Goal: Task Accomplishment & Management: Complete application form

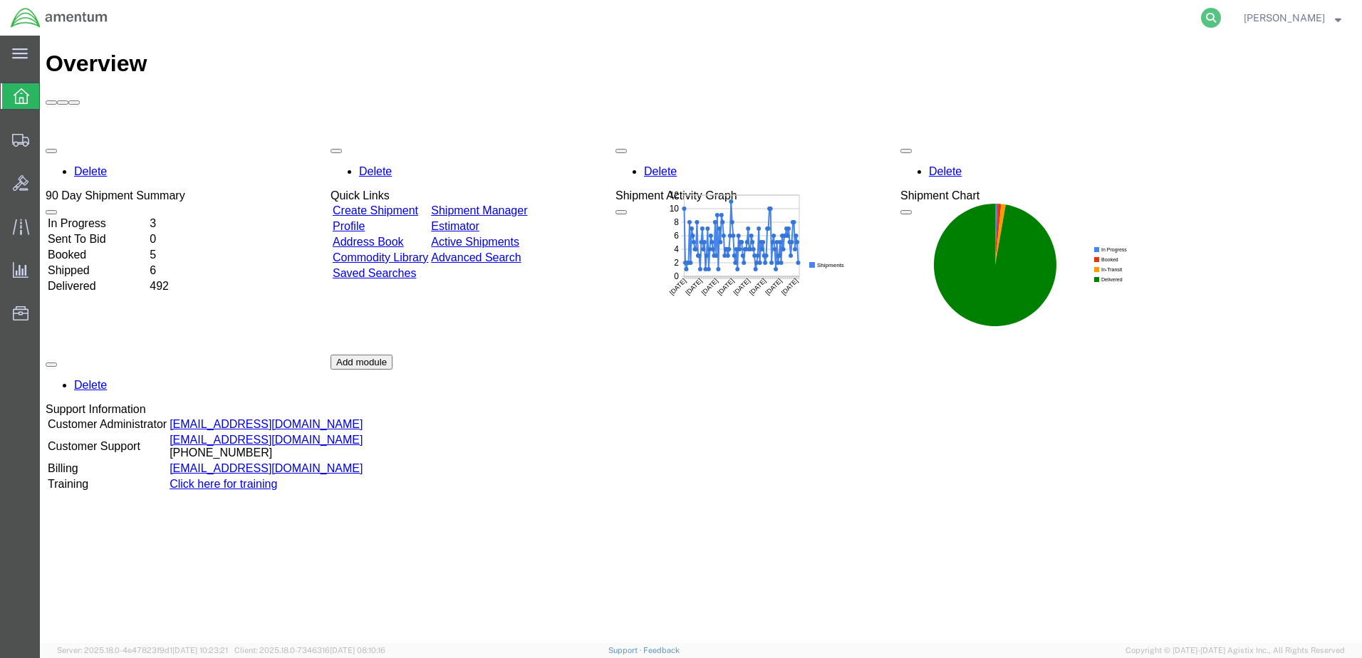
click at [1201, 15] on icon at bounding box center [1211, 18] width 20 height 20
click at [944, 16] on input "search" at bounding box center [984, 18] width 433 height 34
paste input "DCO-25245-167654"
click at [1201, 16] on icon at bounding box center [1211, 18] width 20 height 20
type input "DCO-25245-167654"
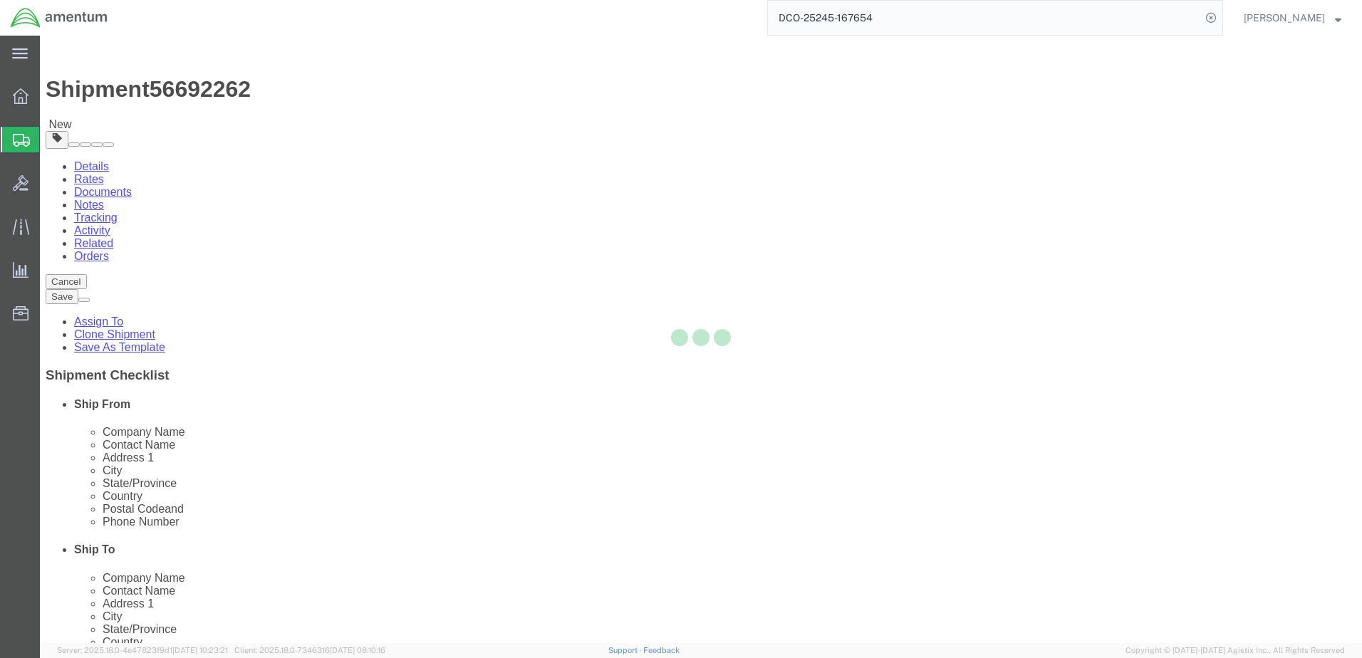
select select "49951"
select select
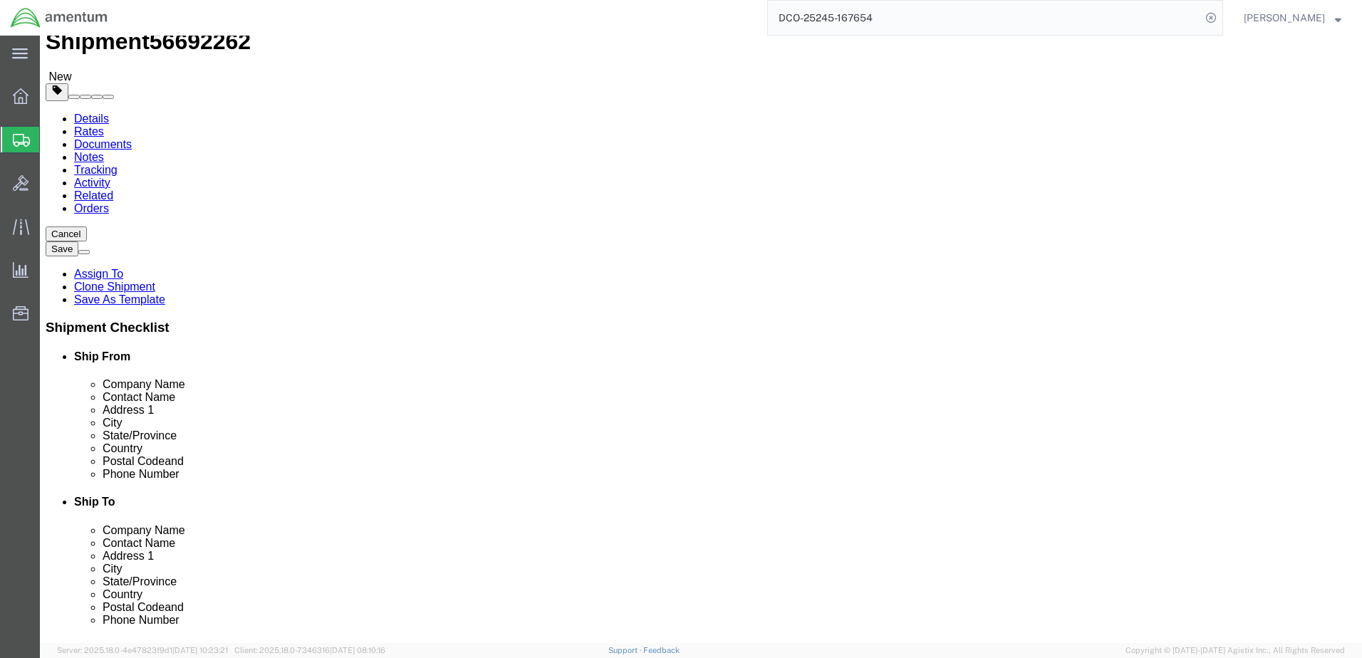
scroll to position [71, 0]
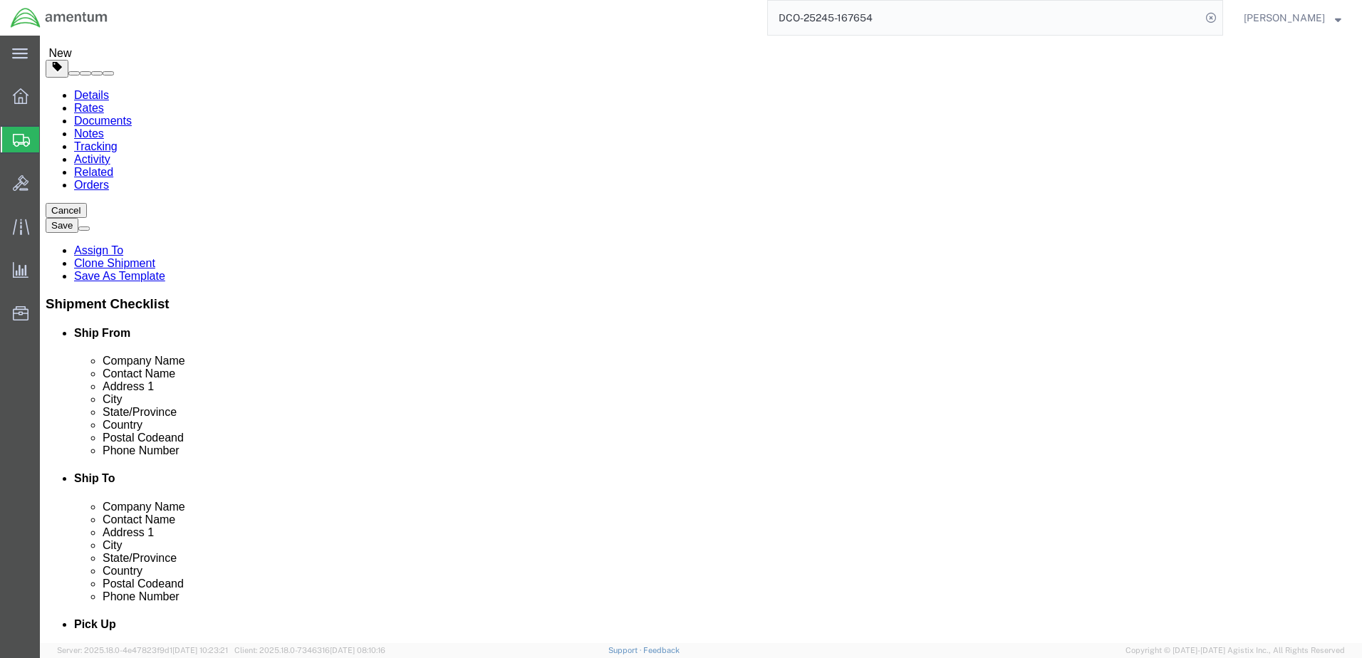
drag, startPoint x: 900, startPoint y: 224, endPoint x: 725, endPoint y: 222, distance: 174.5
click div "PRIME INDUSTRIES INC"
click input "text"
paste input "PRIME INDUSTRIES INC"
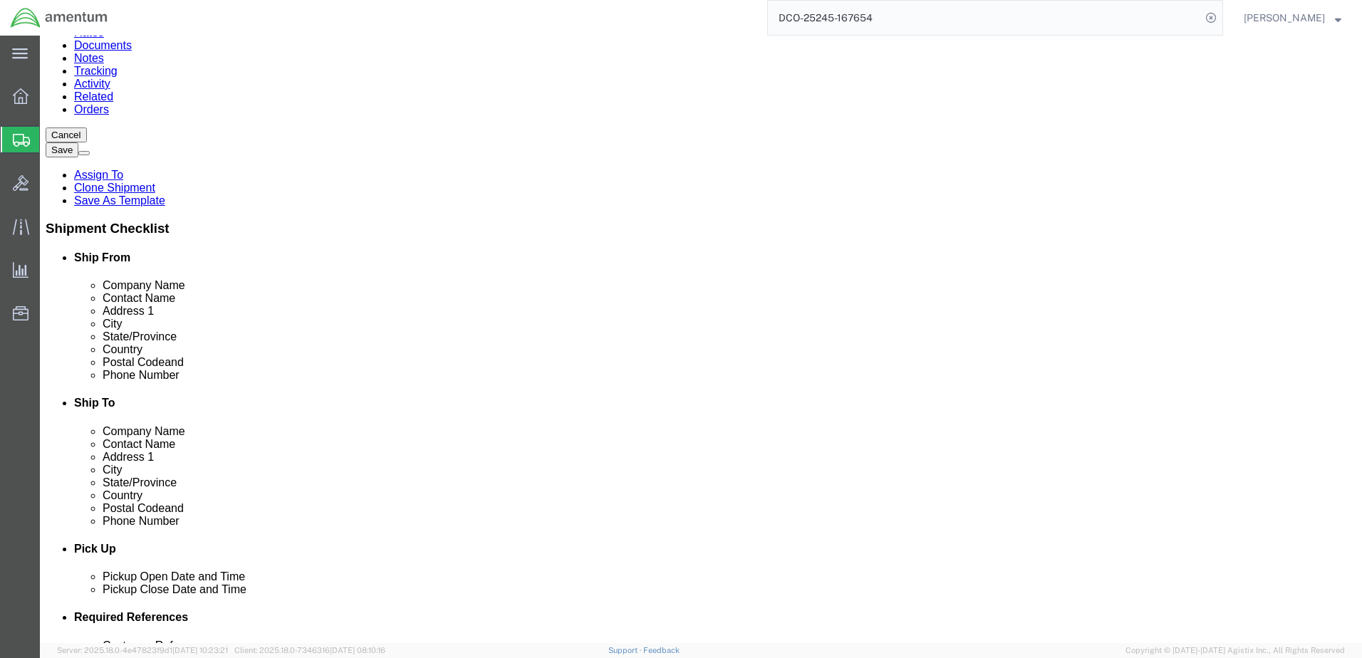
scroll to position [142, 0]
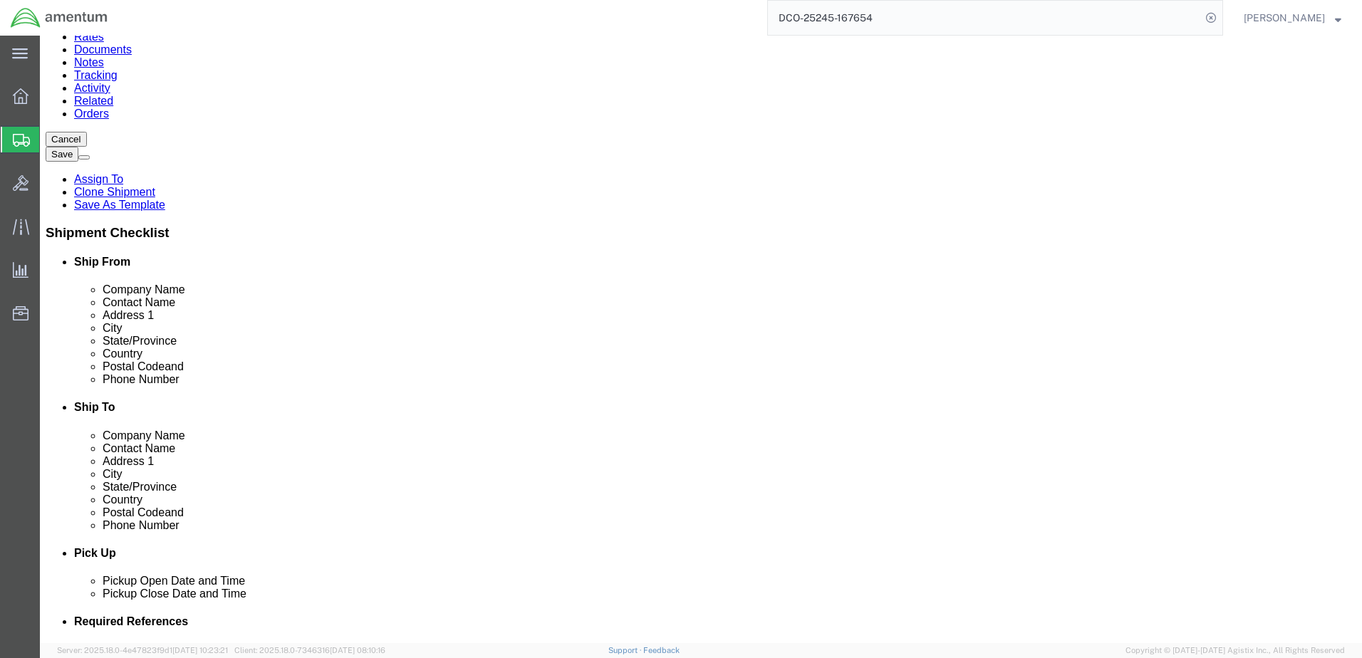
type input "PRIME INDUSTRIES INC"
click input "text"
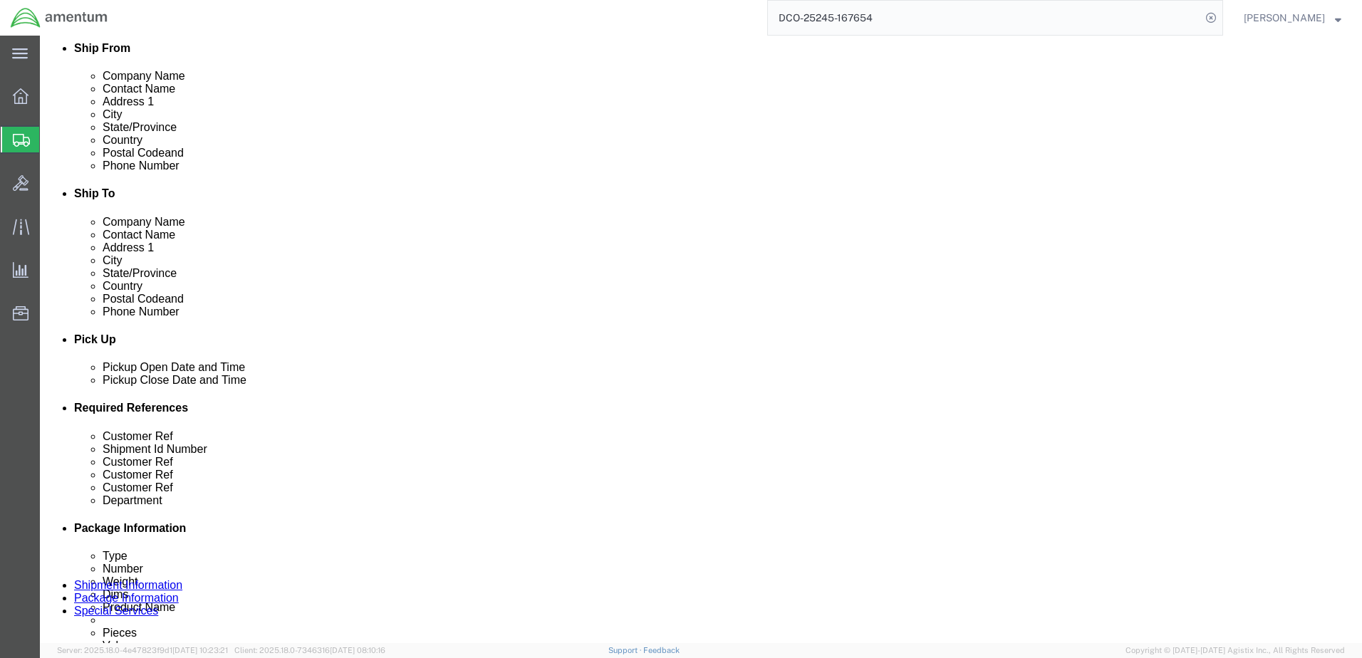
scroll to position [499, 0]
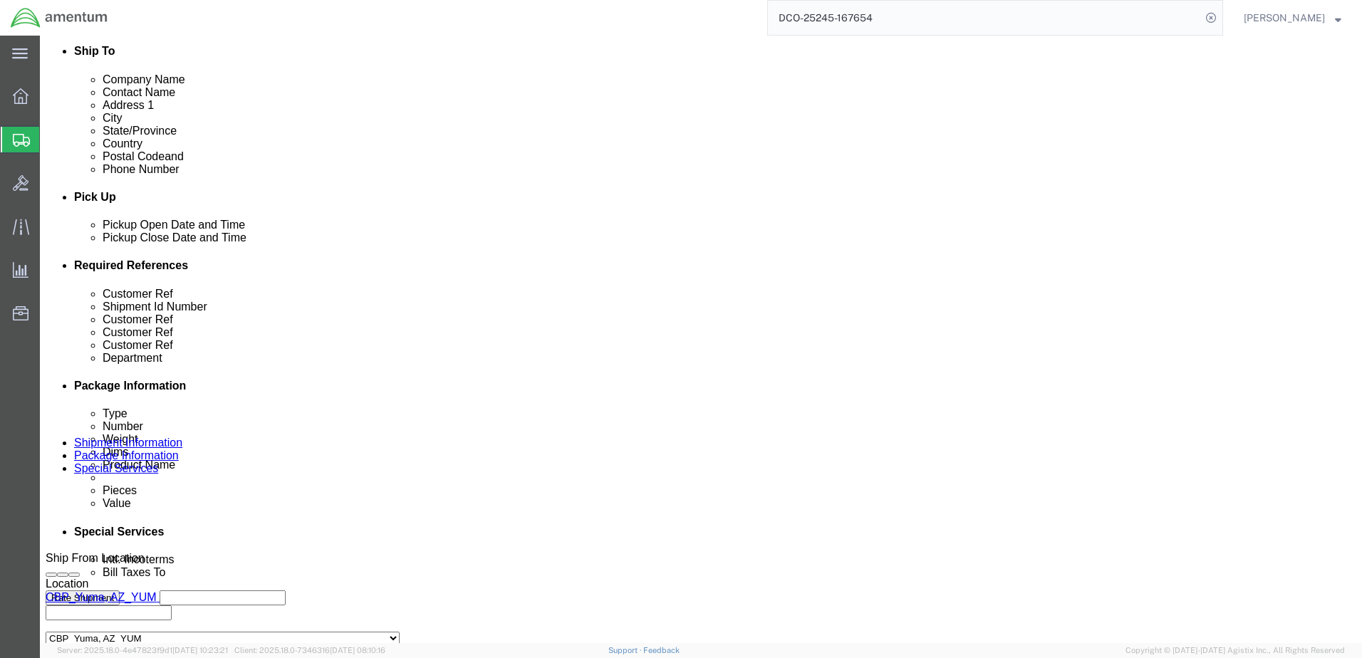
type input "7706321851"
click div "[DATE] 2:00 PM"
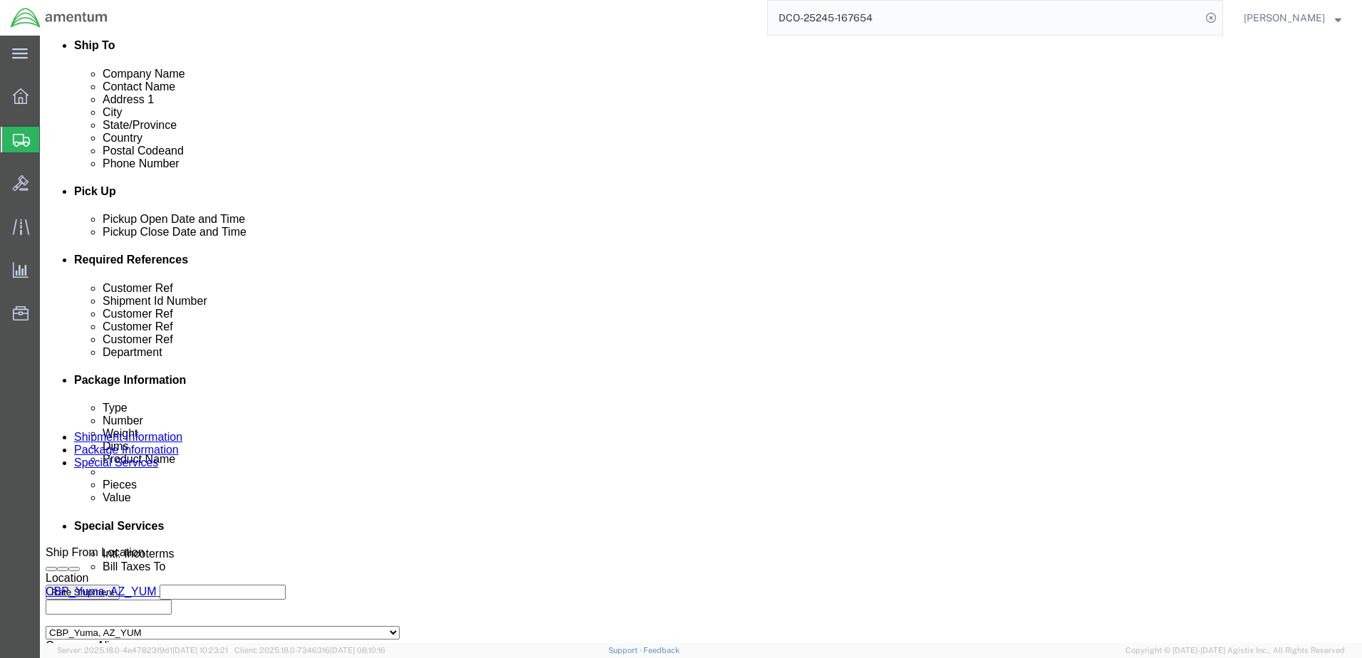
click div "[DATE] 4:00 PM"
click div "Pickup Date: Pickup Start Date Pickup Start Time Pickup Open Date and Time [DAT…"
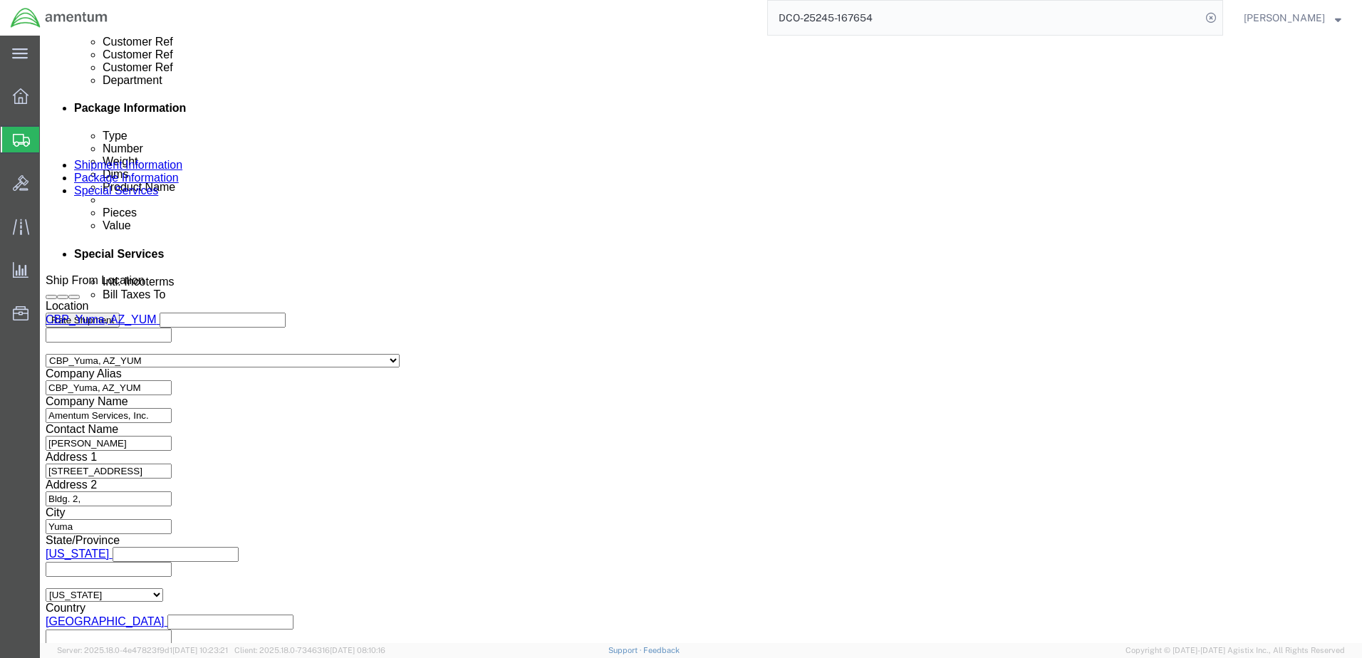
scroll to position [821, 0]
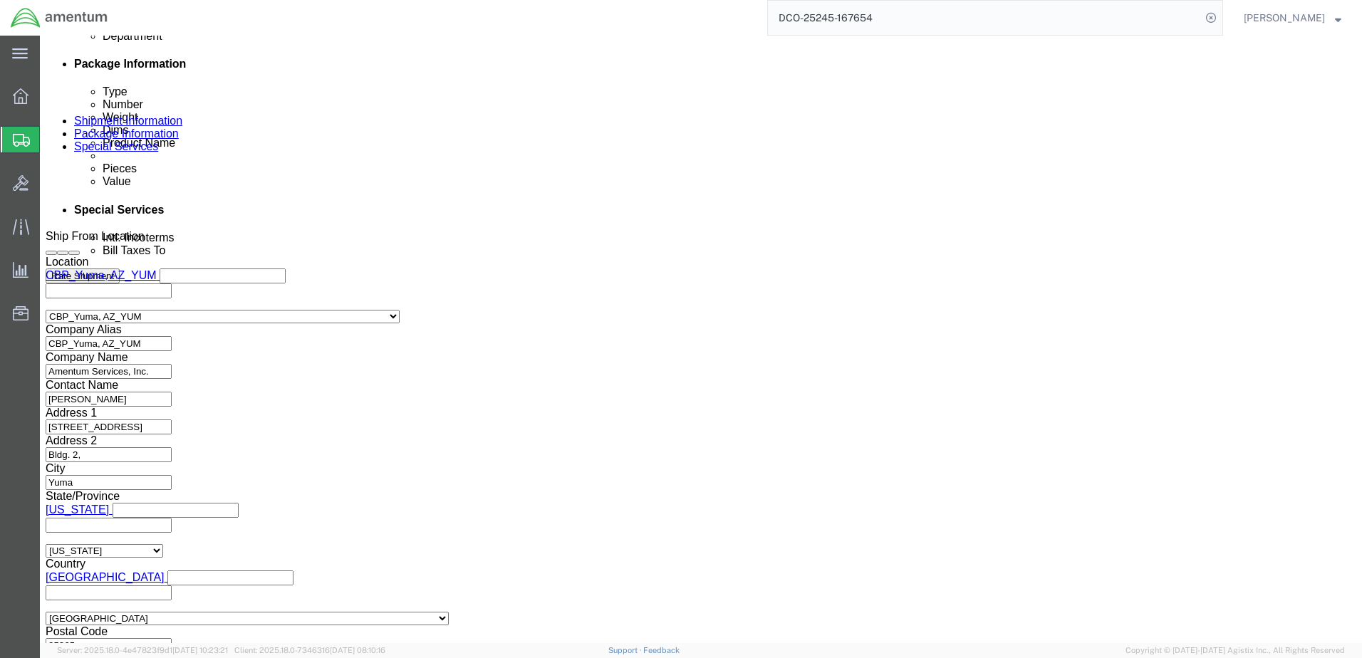
click button "Continue"
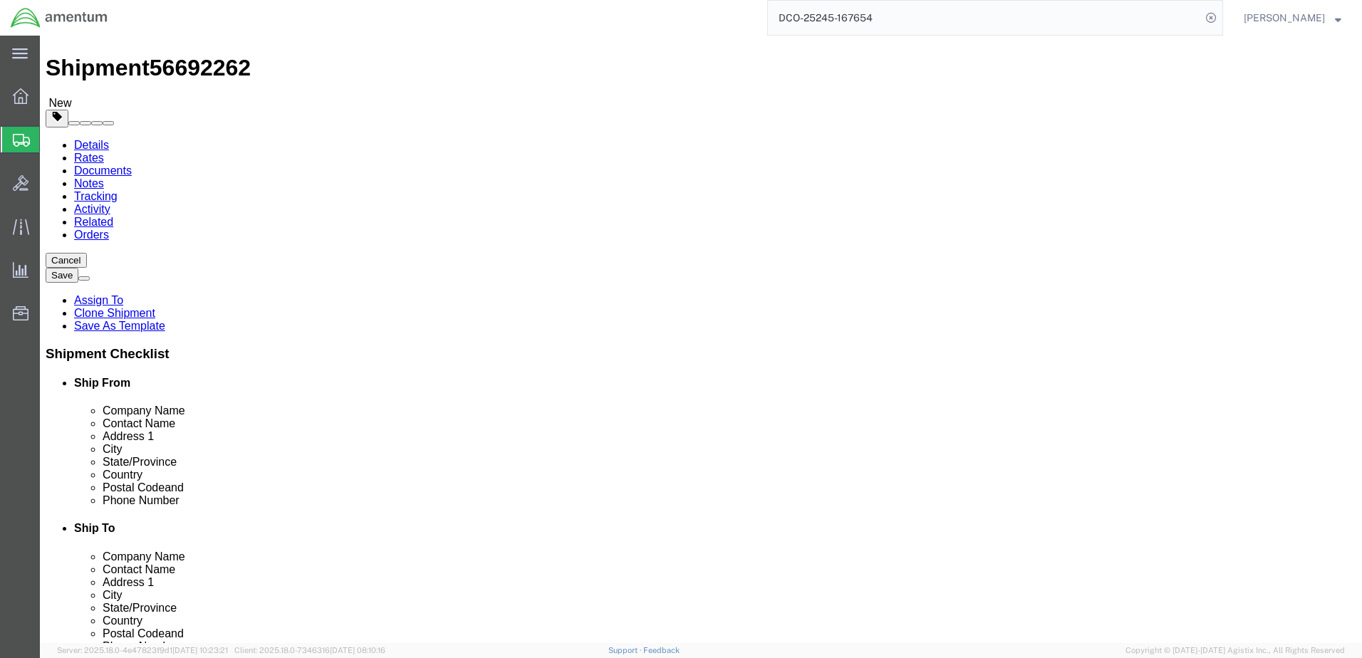
scroll to position [33, 0]
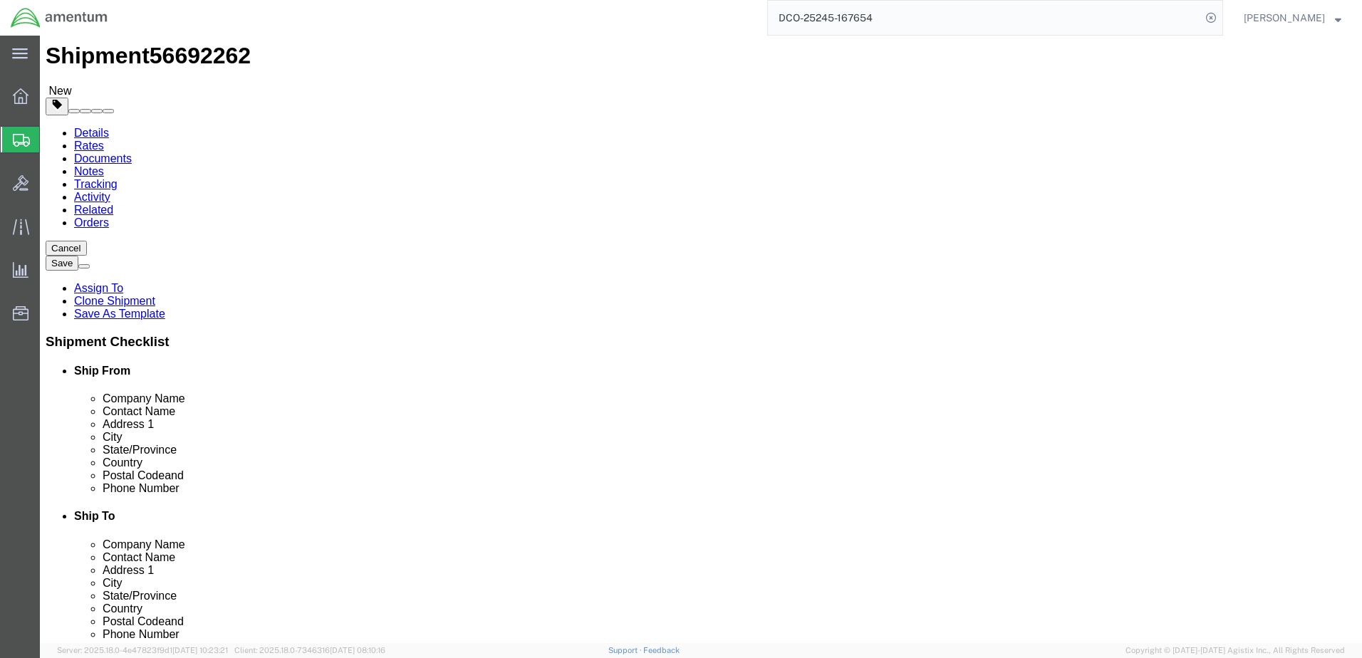
click button "Continue"
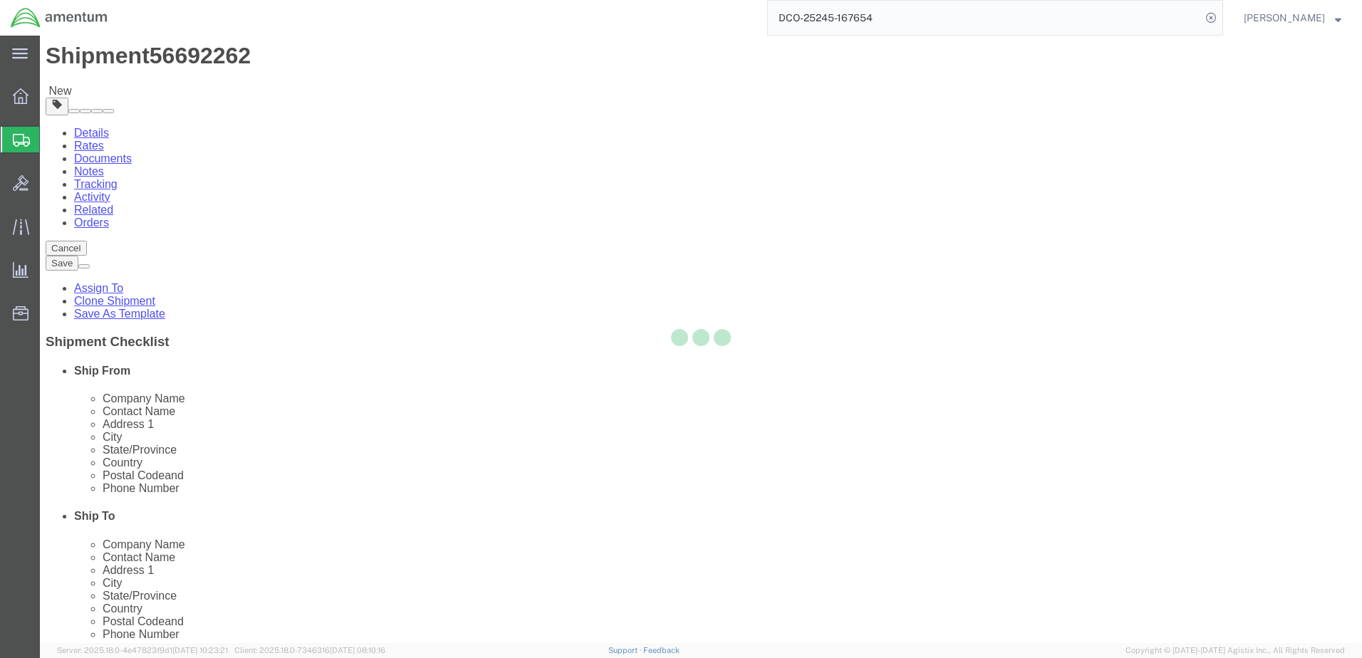
select select
select select "DEPARTMENT"
select select "50311_96750"
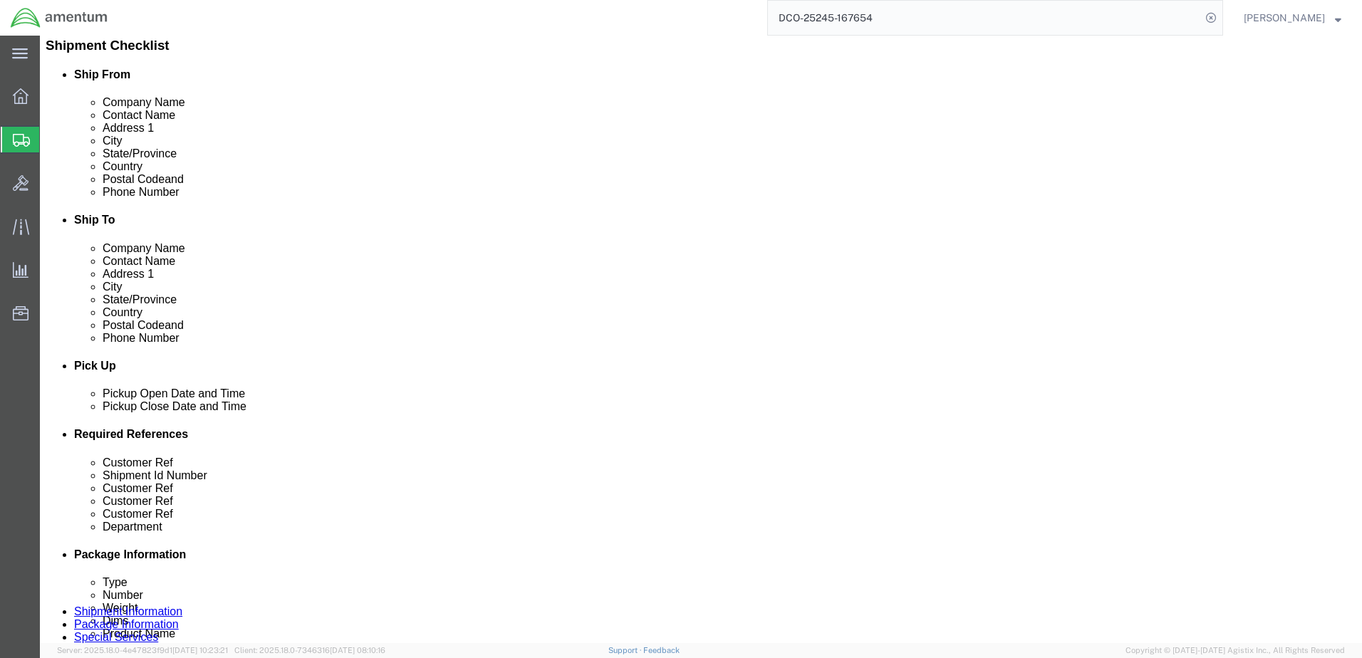
scroll to position [0, 0]
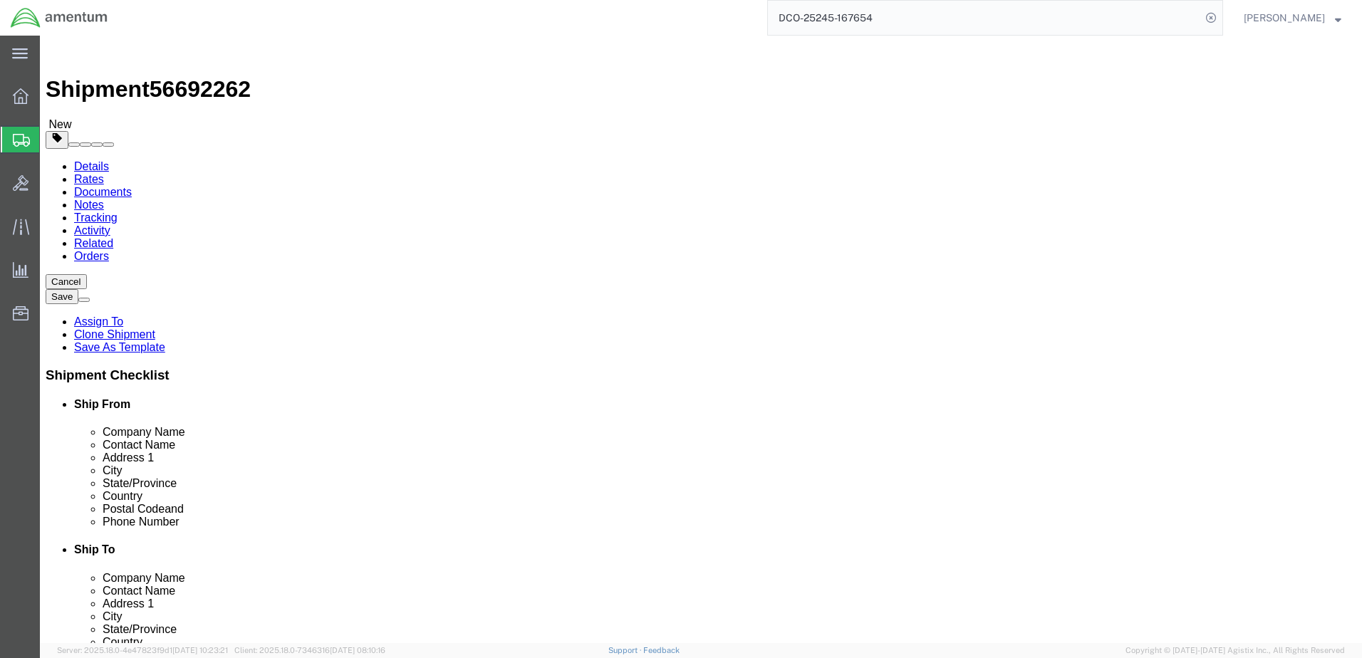
click button "Rate Shipment"
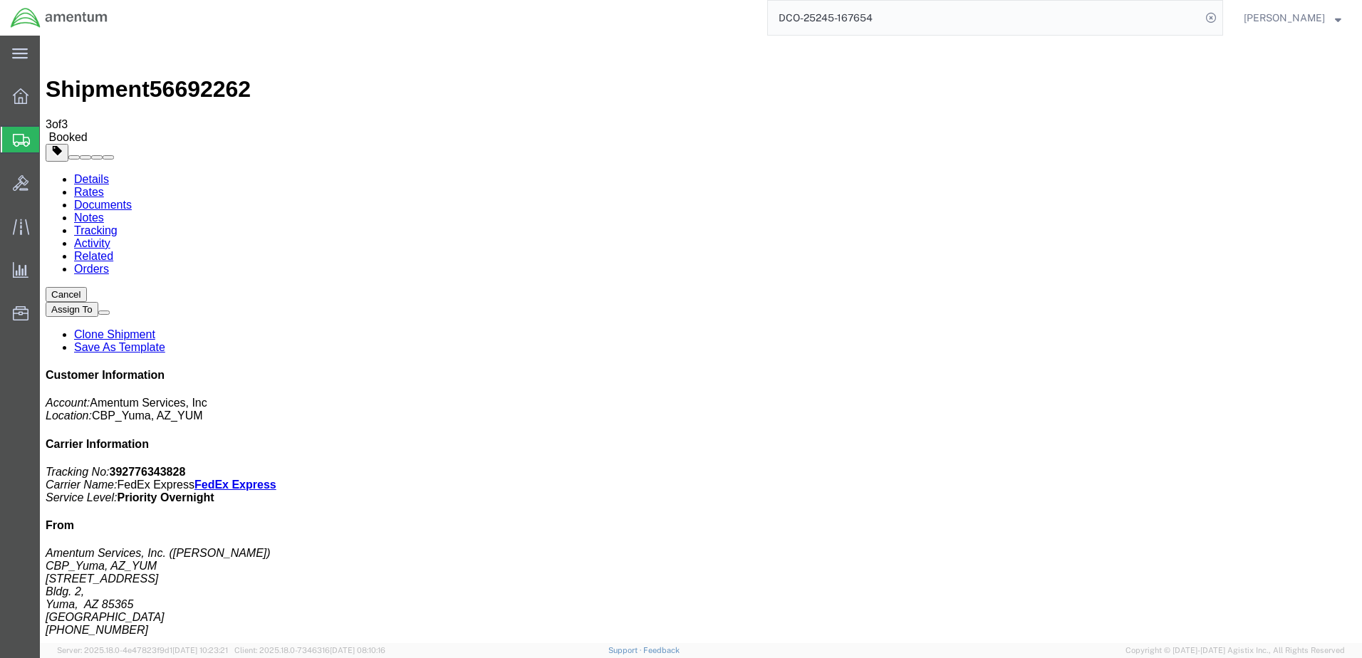
click at [86, 173] on link "Details" at bounding box center [91, 179] width 35 height 12
click link "Schedule pickup request"
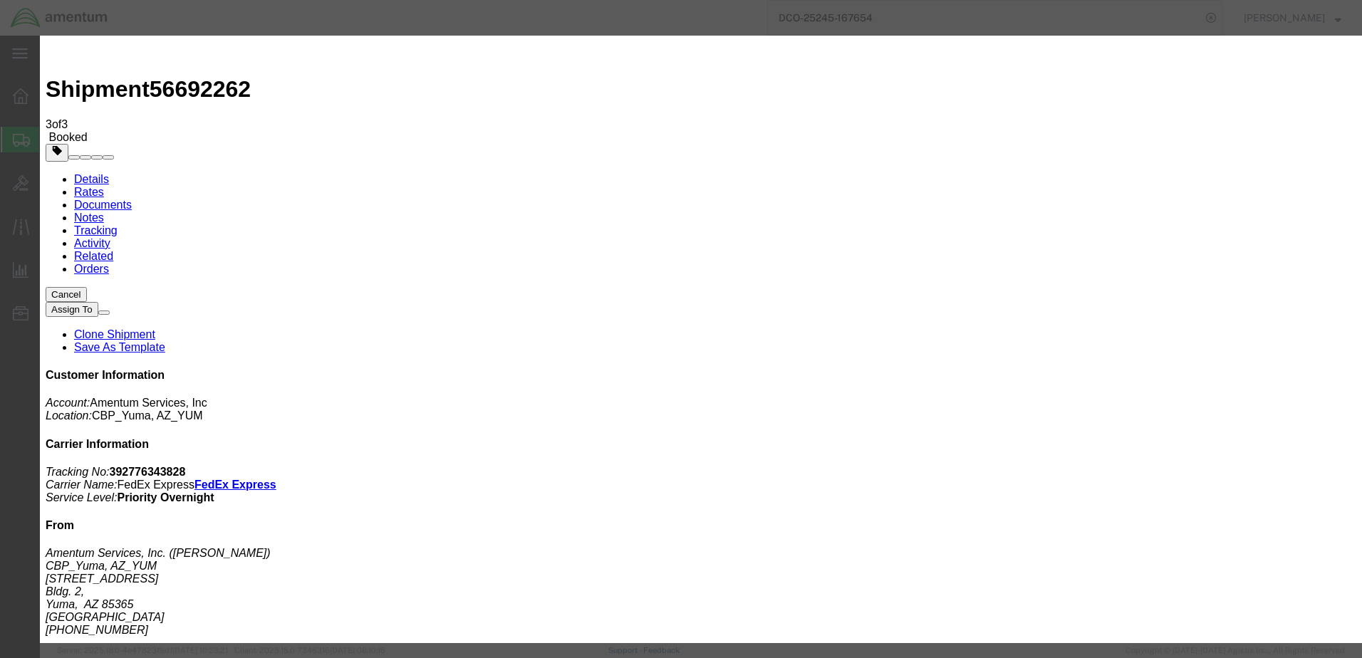
click button "Close"
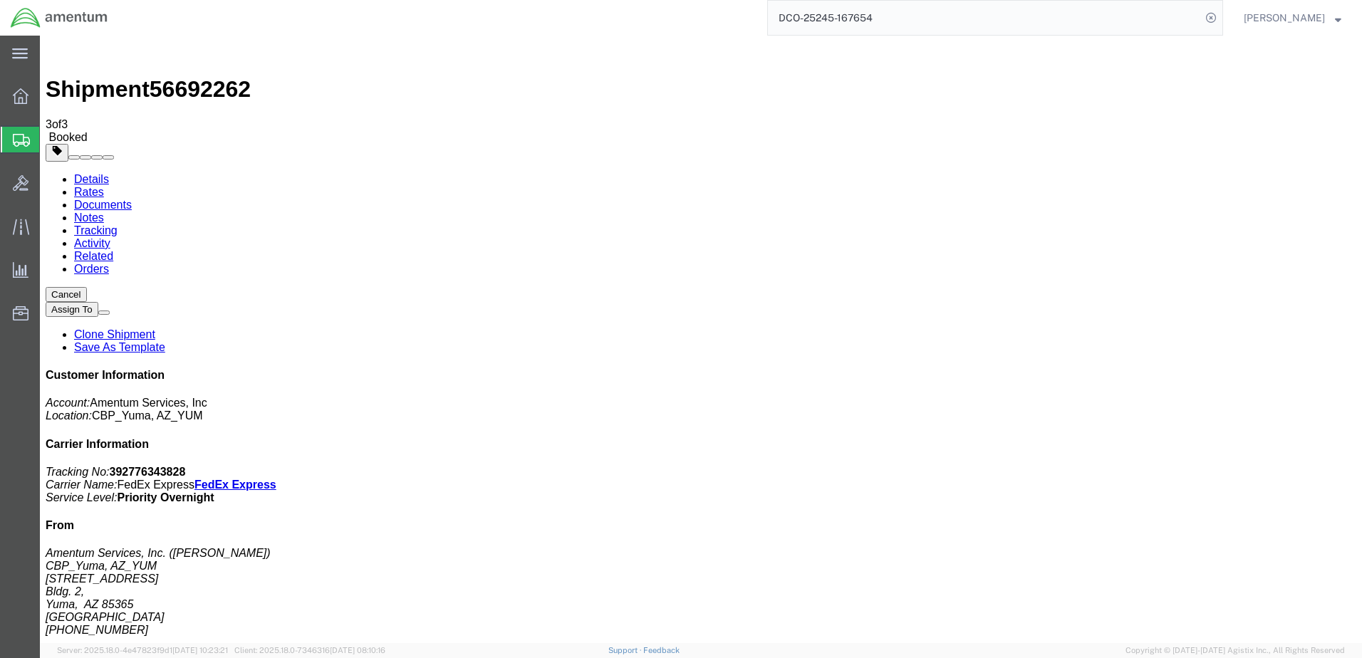
click span "button"
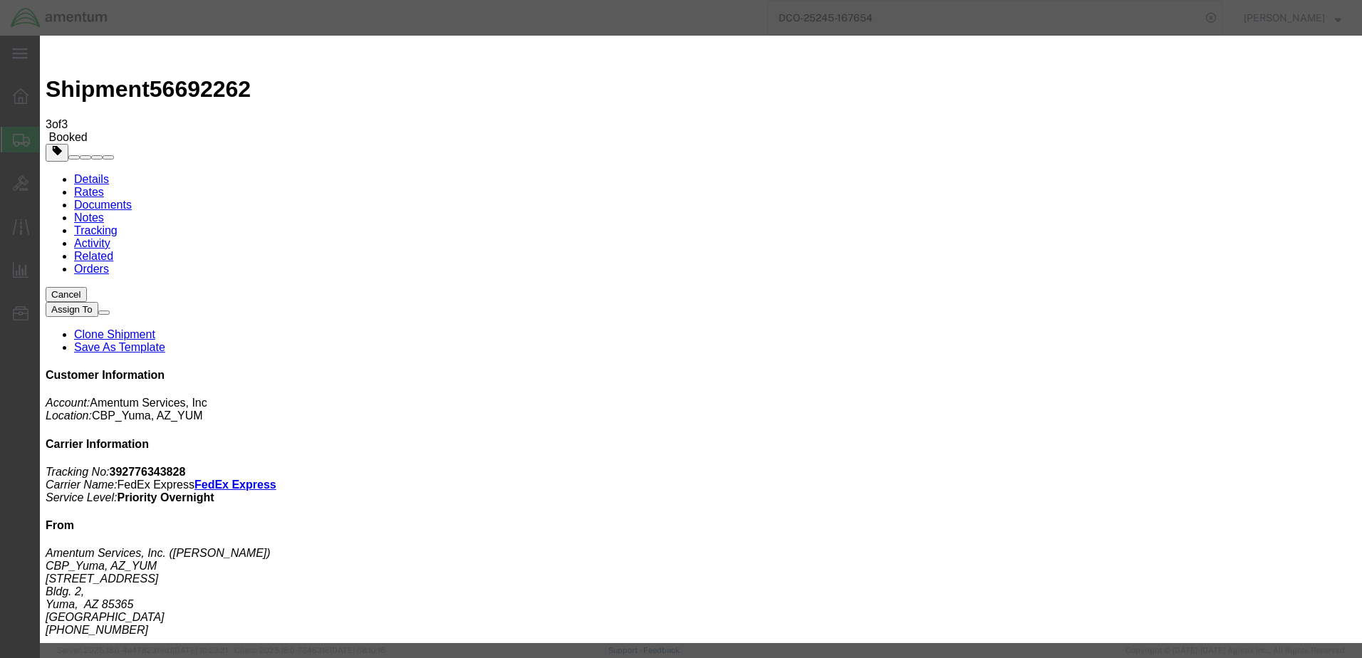
click div "[DATE] 2:00 PM"
type input "1:30 PM"
click div "Open Time 1:30 PM [DATE] 2:00 PM - [DATE] 2:00 PM Cancel Apply"
click button "Apply"
click div "[DATE] 4:00 PM"
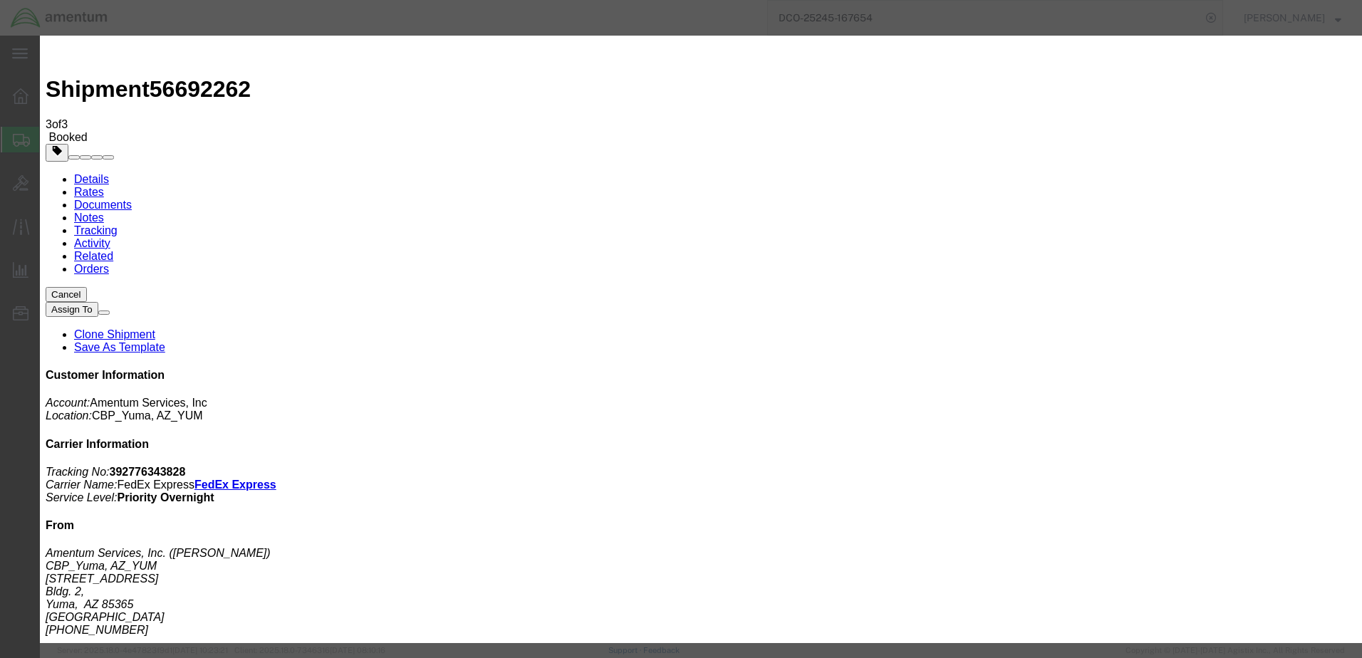
type input "4:30 PM"
click button "Apply"
click button "Save"
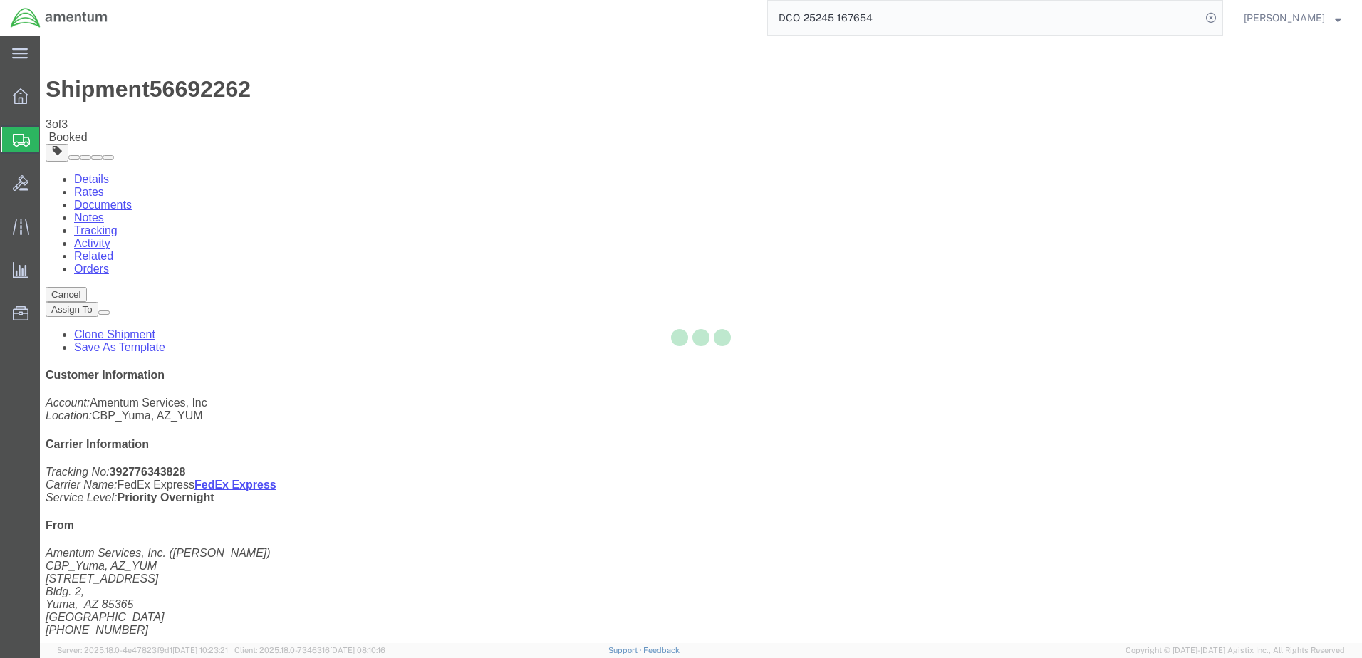
click at [897, 181] on div at bounding box center [701, 340] width 1322 height 608
click at [895, 171] on div at bounding box center [701, 340] width 1322 height 608
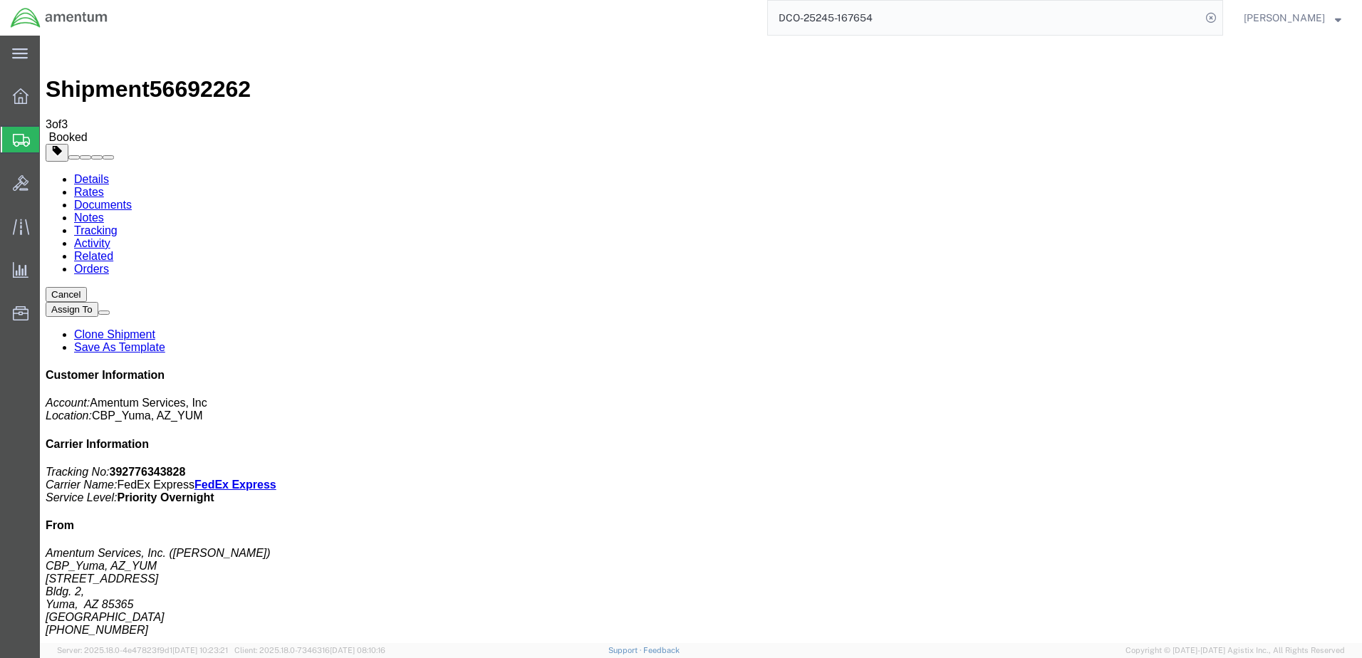
click button "Close"
click button "button"
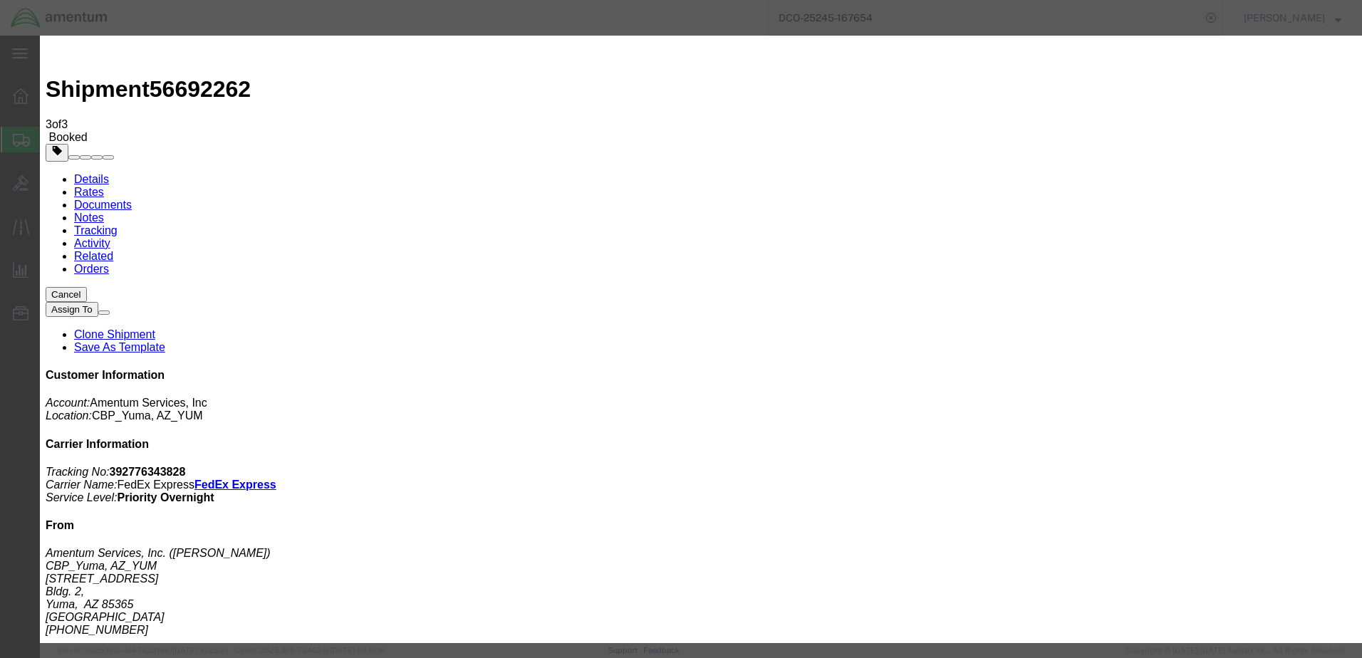
click div "[DATE] 2:00 PM"
click div "[DATE] 4:00 PM"
type input "4:30 PM"
click button "Apply"
click button "Save"
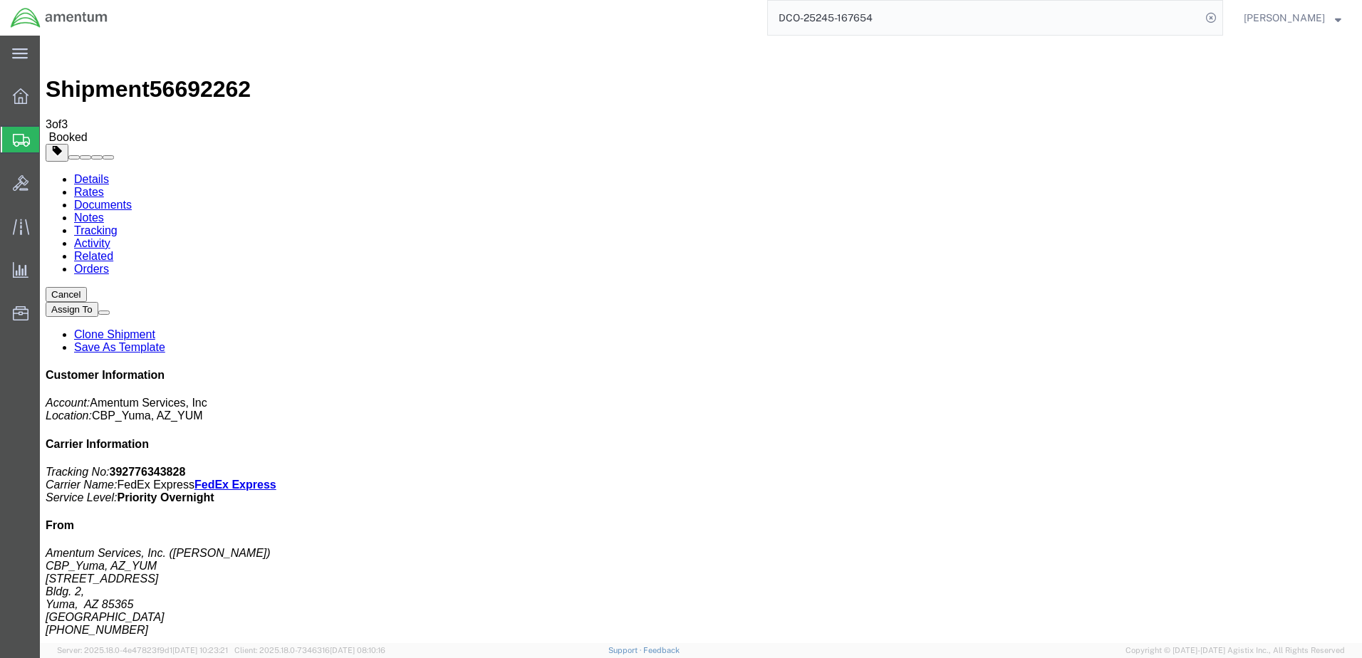
click button "Close"
click link "Schedule pickup request"
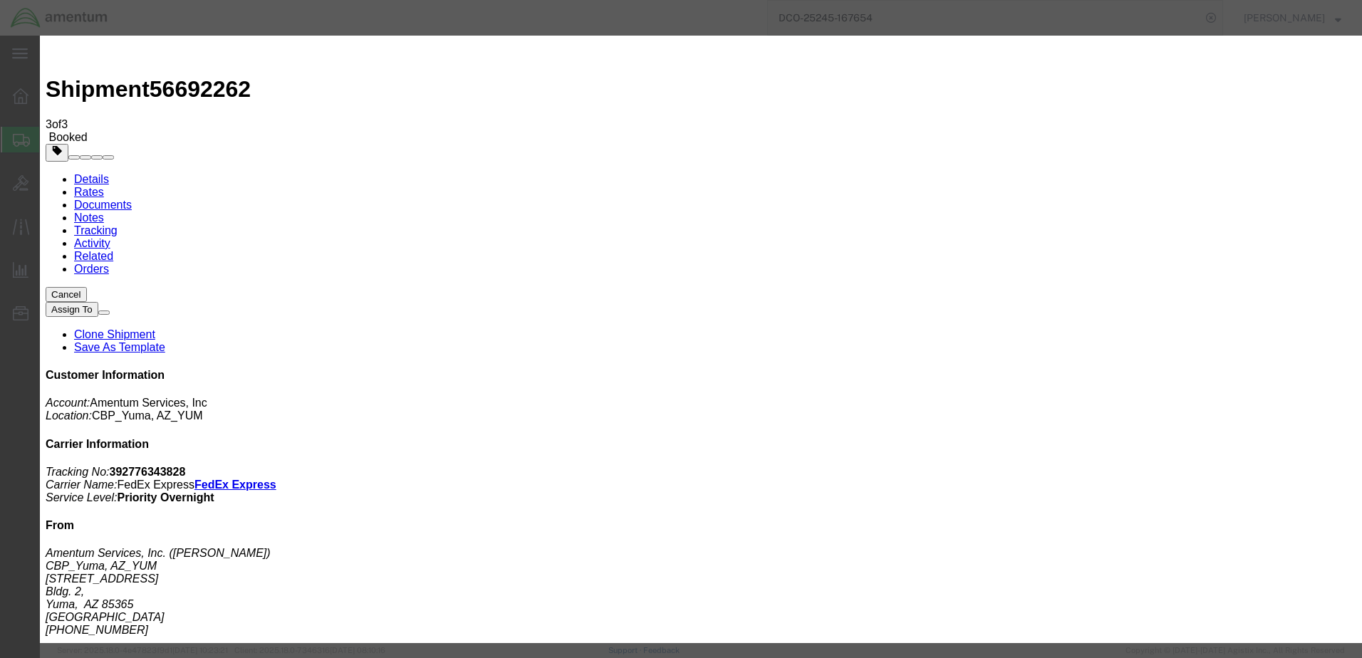
click button "Close"
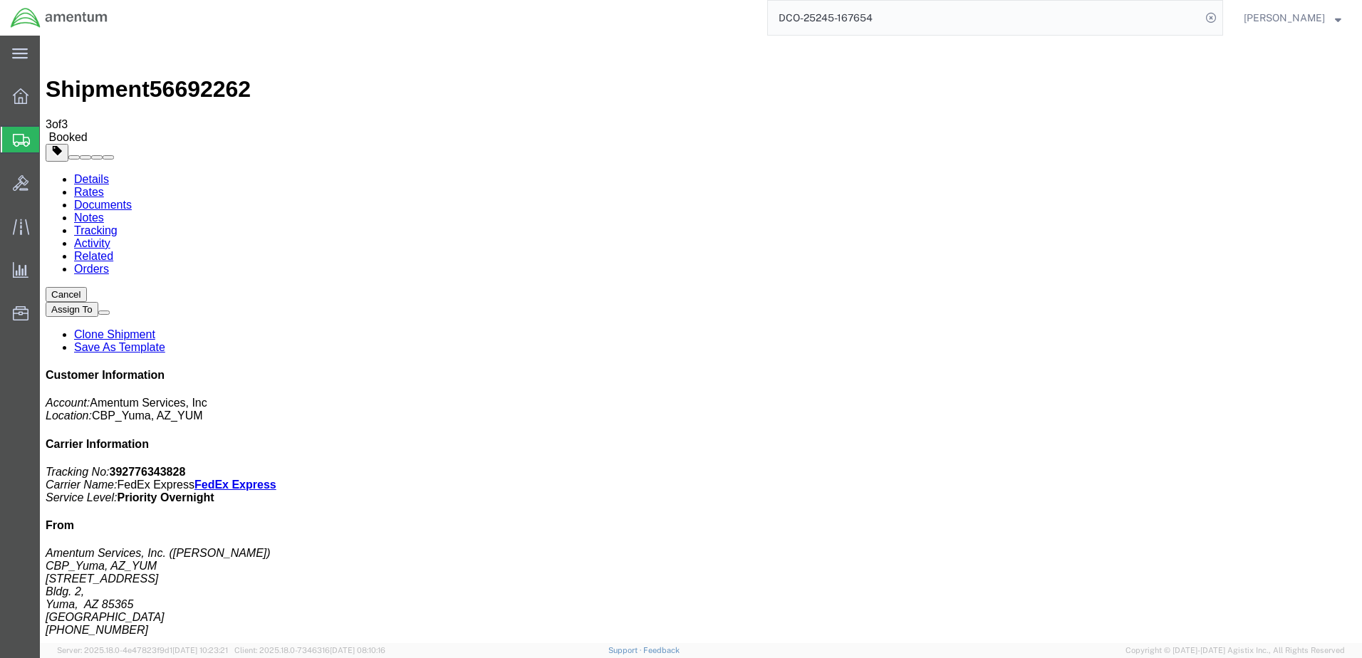
click span "button"
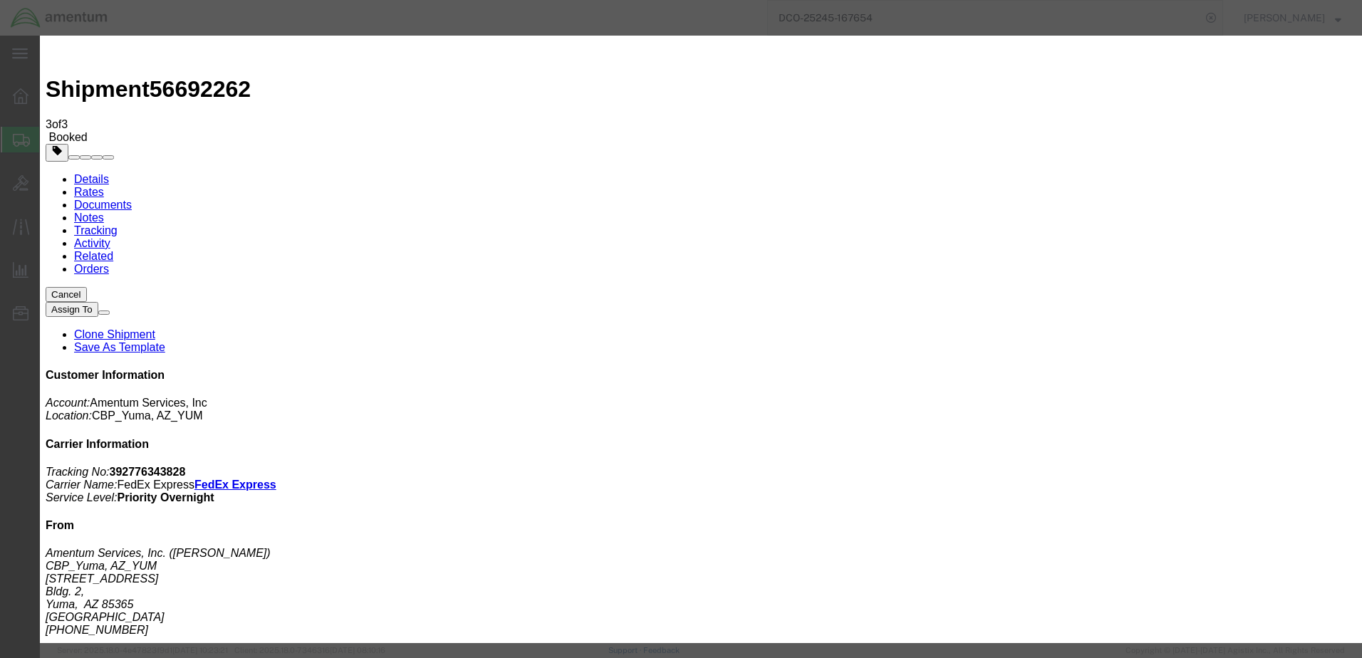
click div "[DATE] 2:00 PM"
type input "2:30 PM"
click button "Apply"
click button "Save"
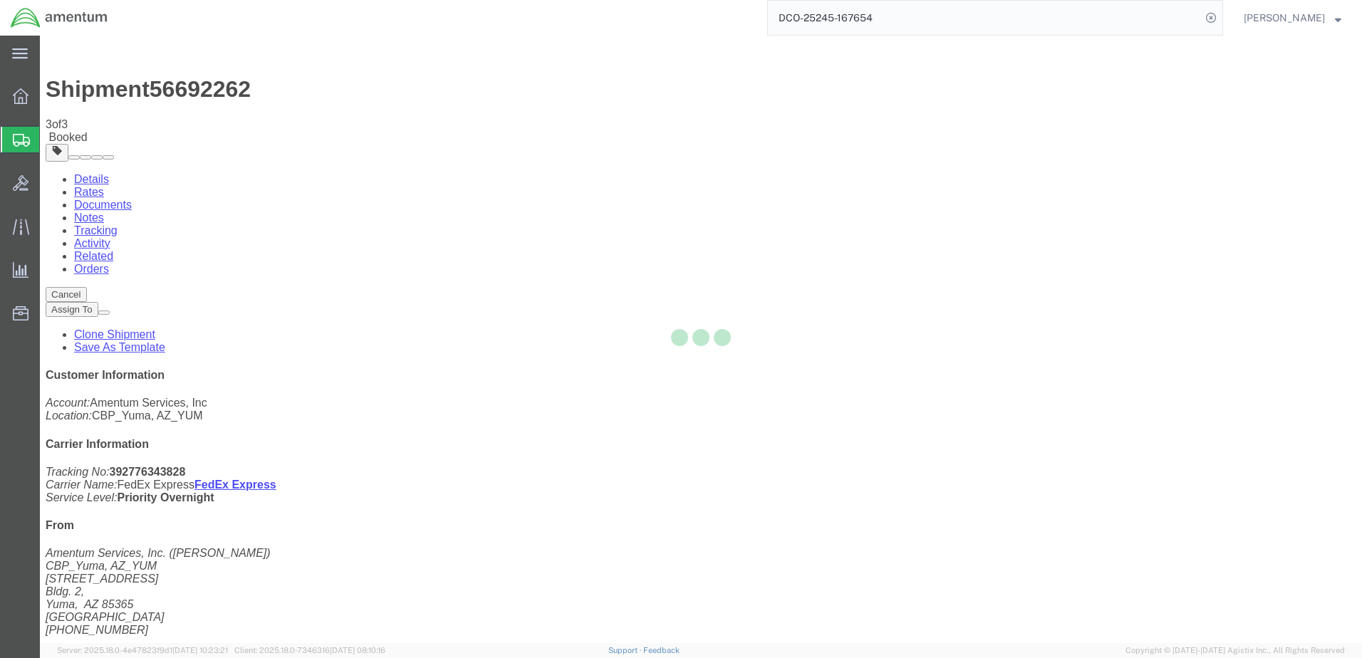
click at [895, 192] on div at bounding box center [701, 340] width 1322 height 608
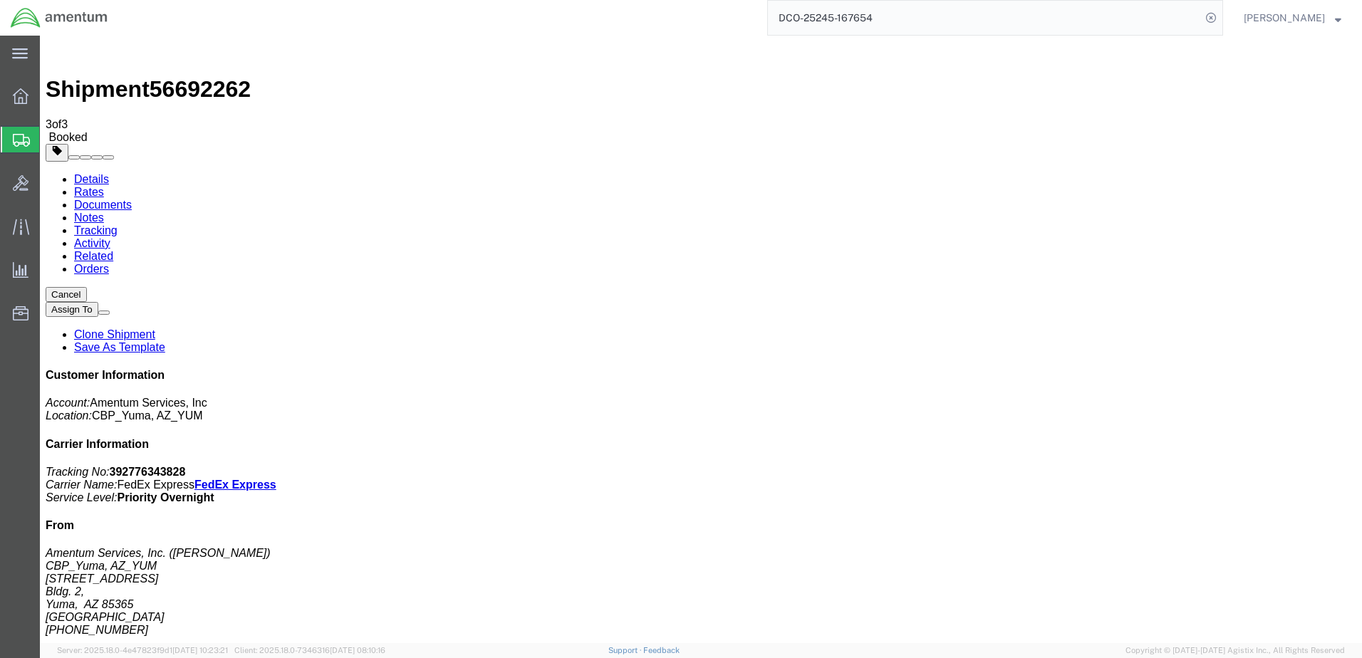
click button "Close"
click h4 "Pickup & Delivery Dates"
click span "button"
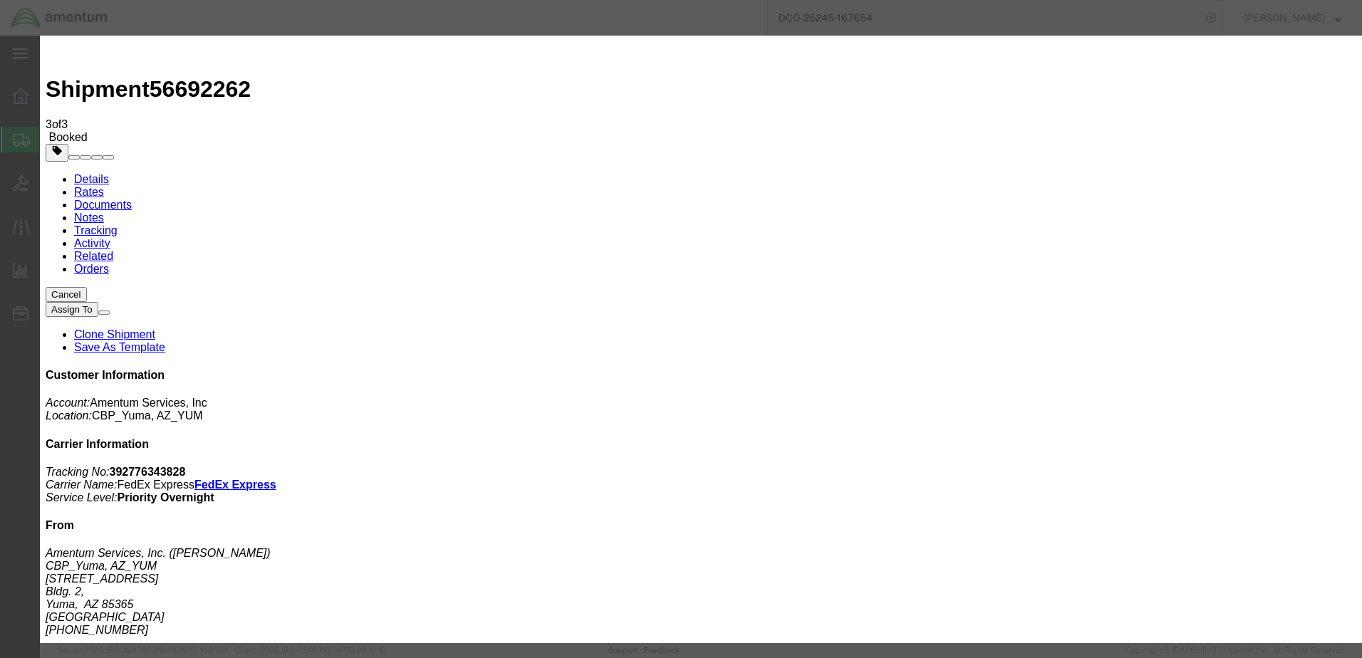
click div "[DATE] 2:00 PM"
type input "2:30 PM"
click button "Apply"
click div "[DATE] 2:30 PM"
click button "Apply"
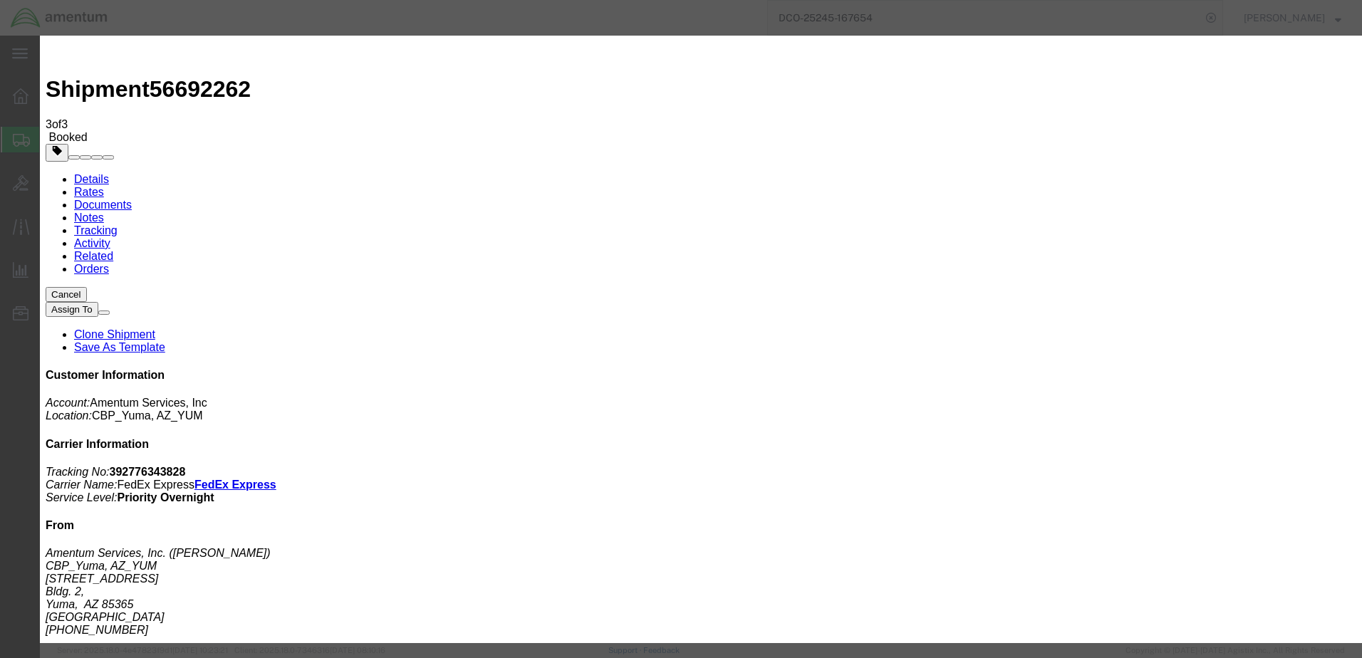
click button "Save"
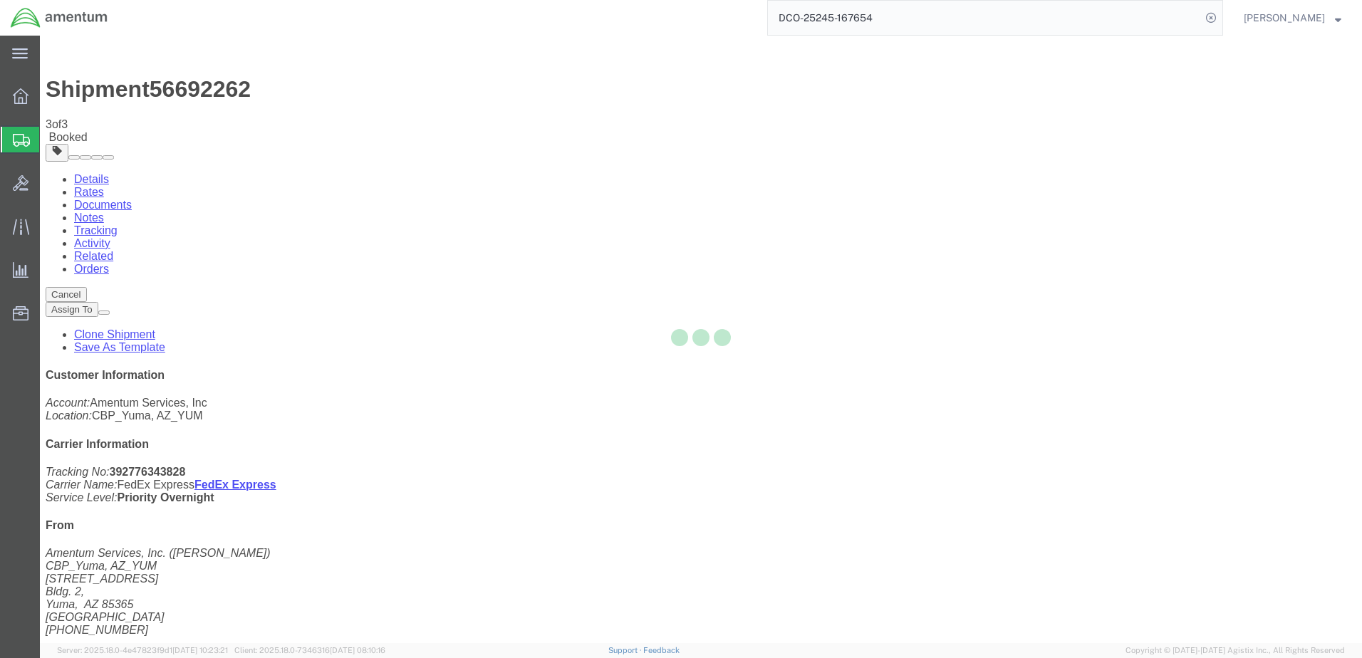
click at [905, 199] on div at bounding box center [701, 340] width 1322 height 608
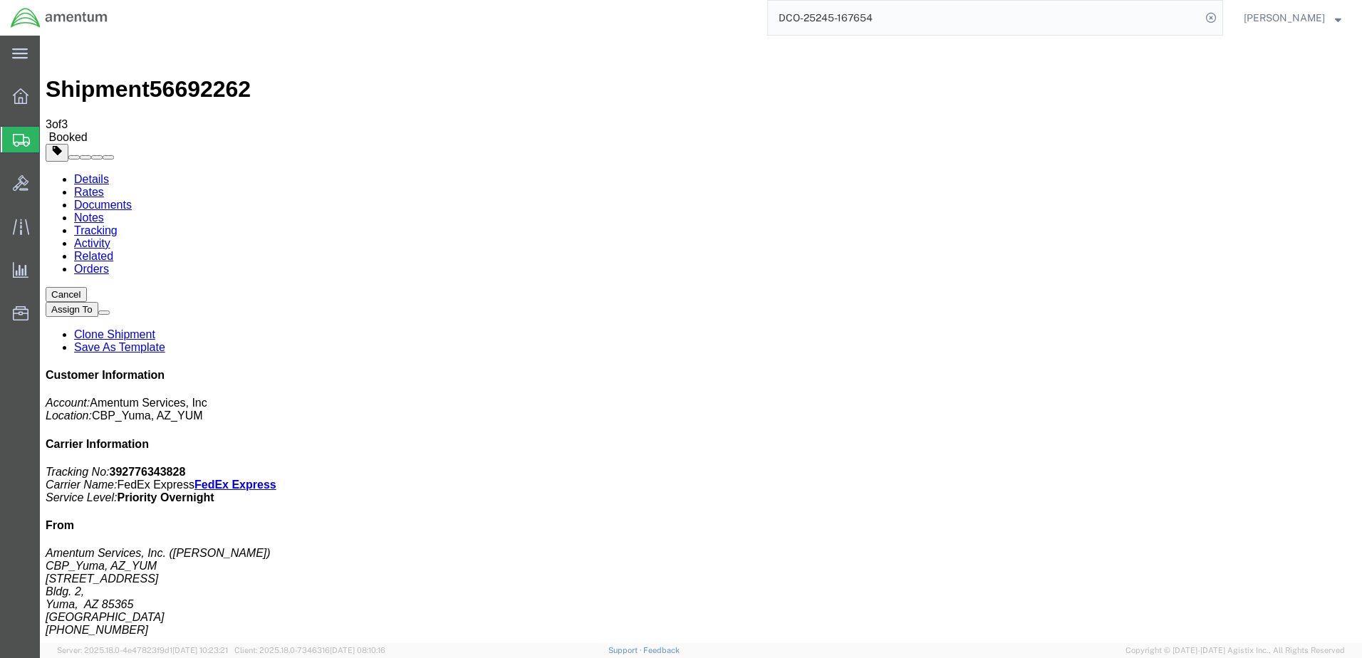
click button "Close"
click link "Schedule pickup request"
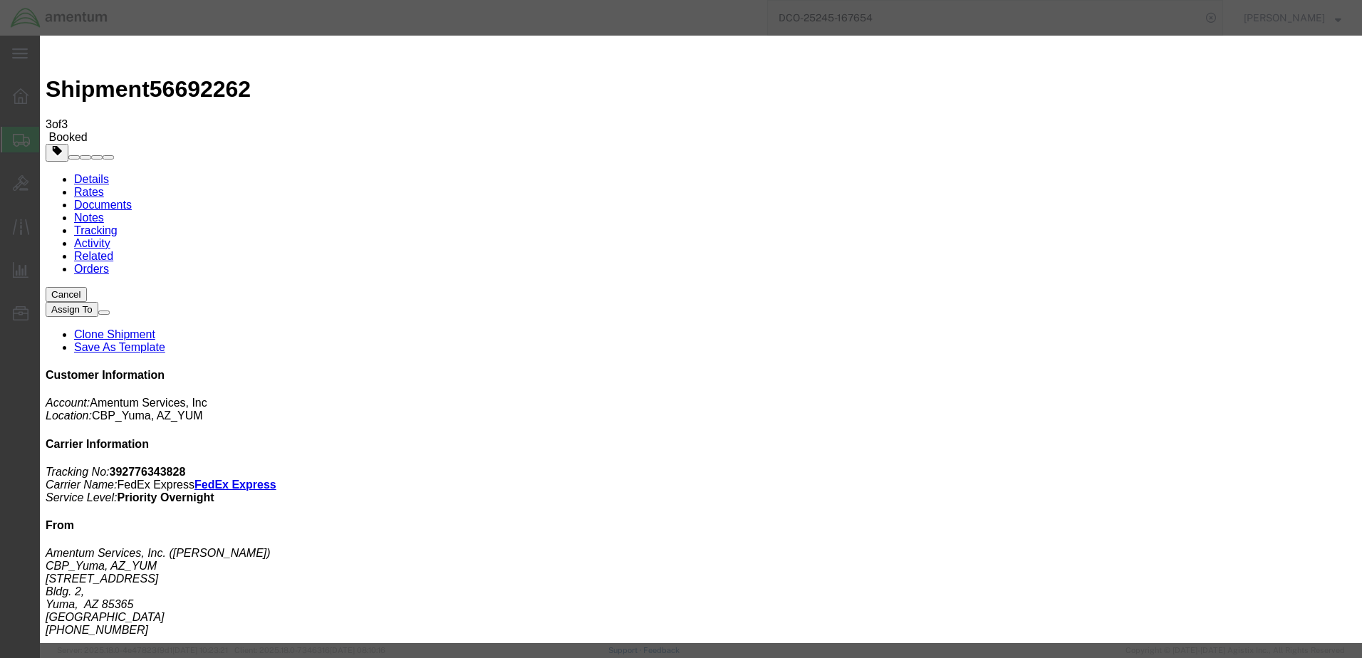
click button "Close"
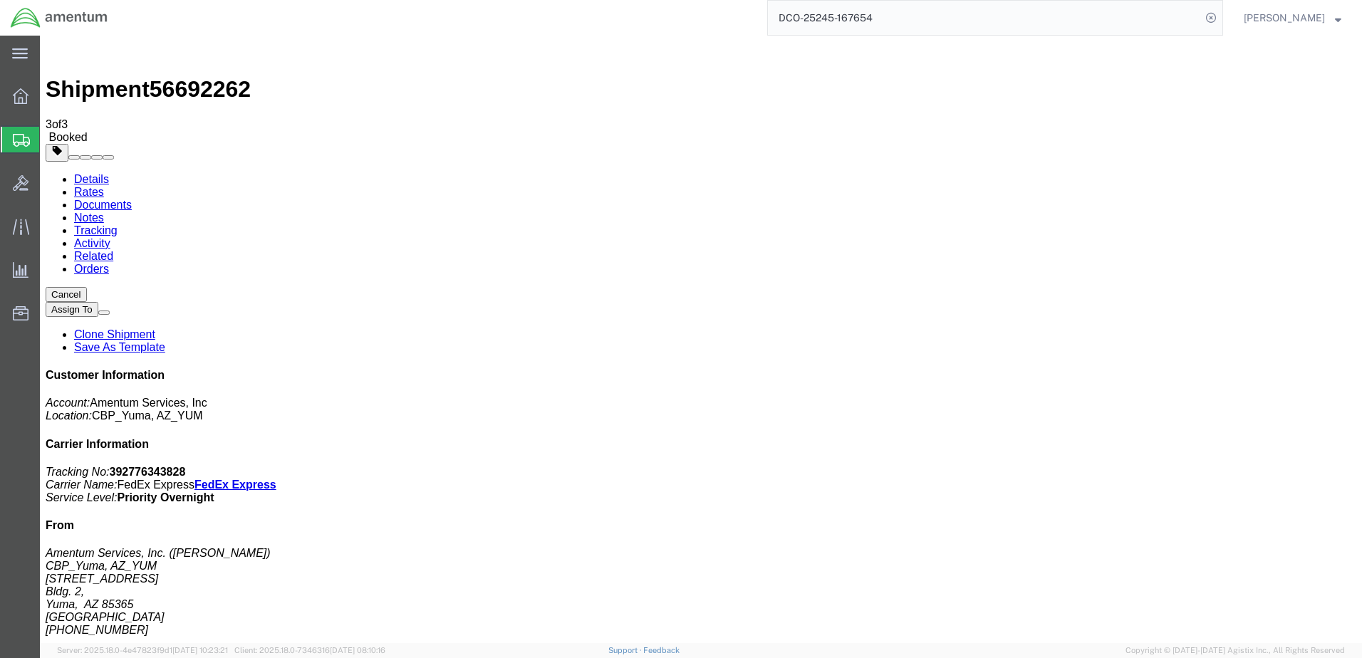
click span "button"
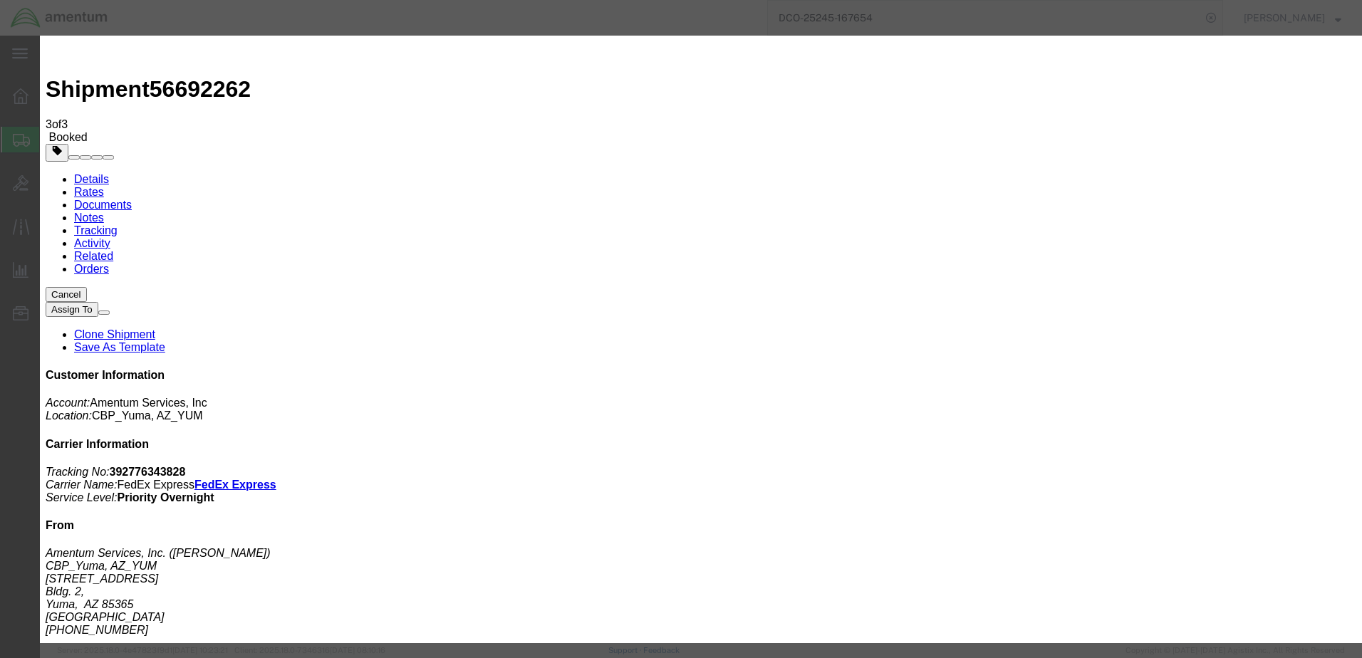
click div "[DATE] 4:30 PM"
type input "5:00 PM"
click button "Apply"
click button "Save"
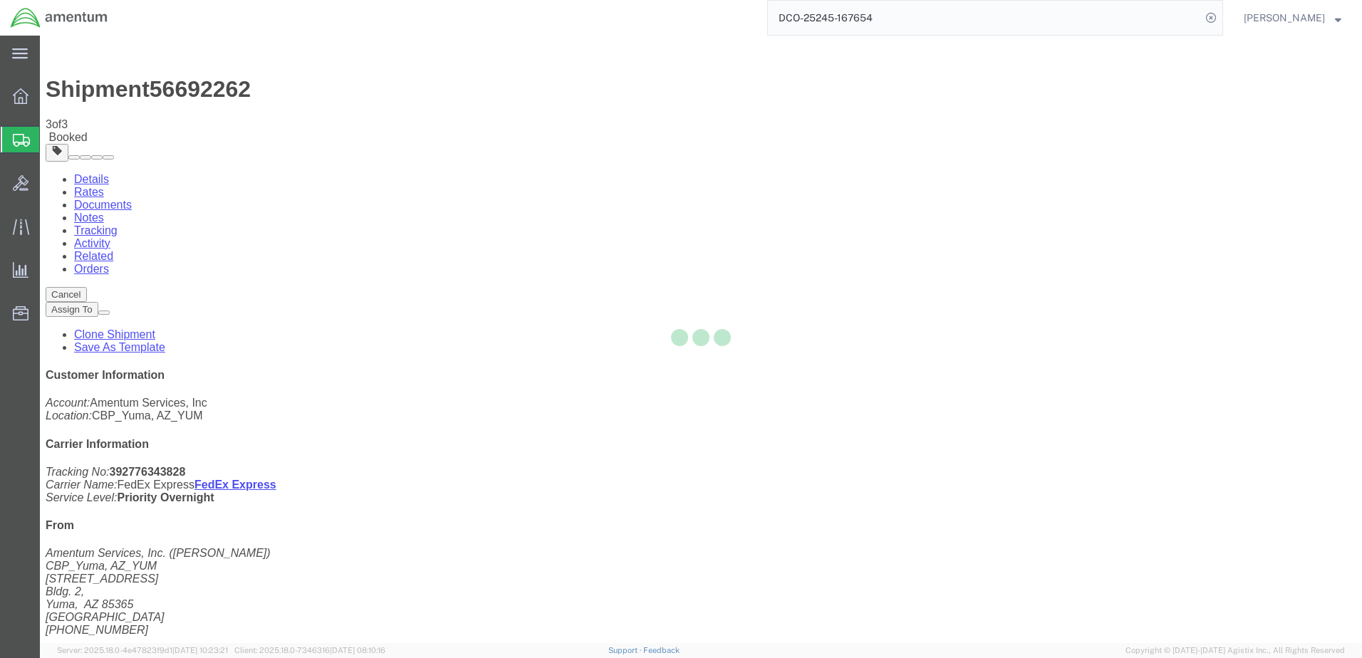
click at [901, 170] on div at bounding box center [701, 340] width 1322 height 608
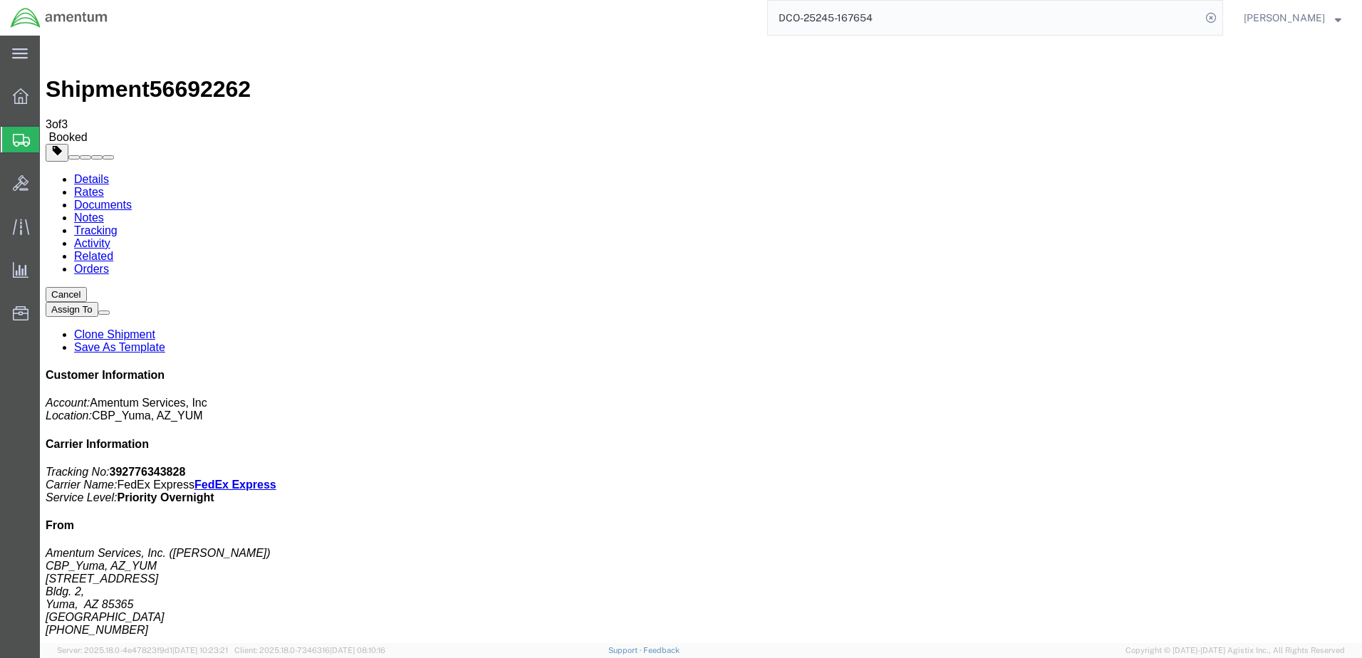
click button "Close"
click link "Schedule pickup request"
click link "Documents"
